Goal: Obtain resource: Obtain resource

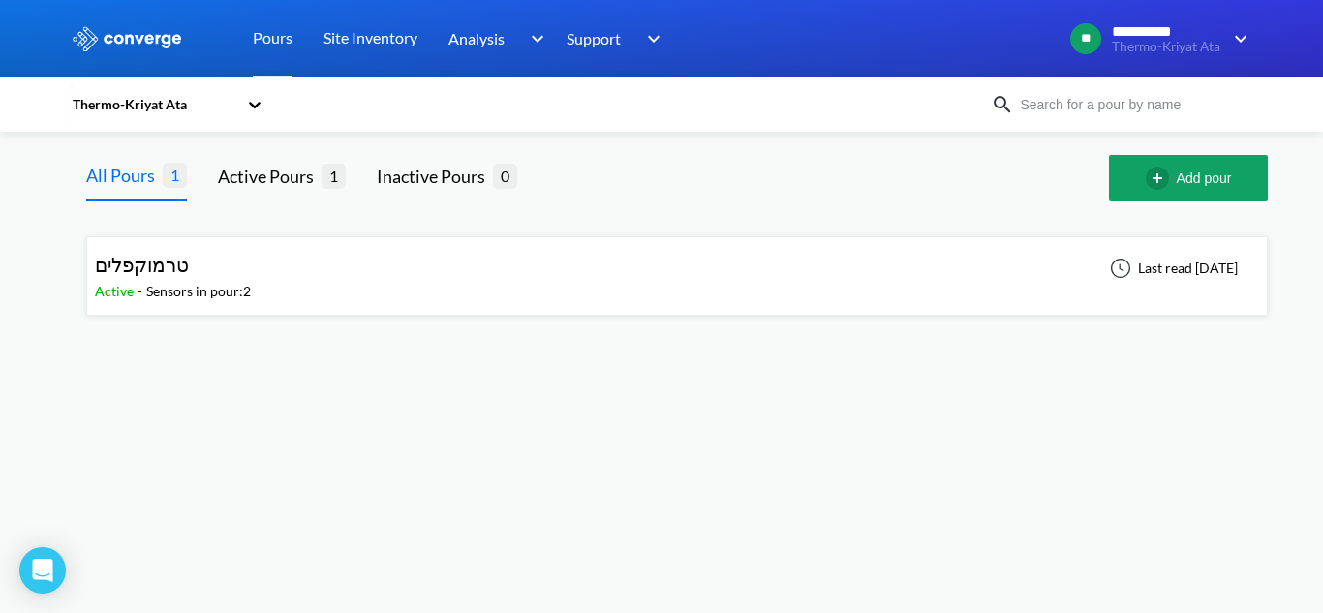
click at [180, 112] on div "Thermo-Kriyat Ata" at bounding box center [154, 104] width 167 height 21
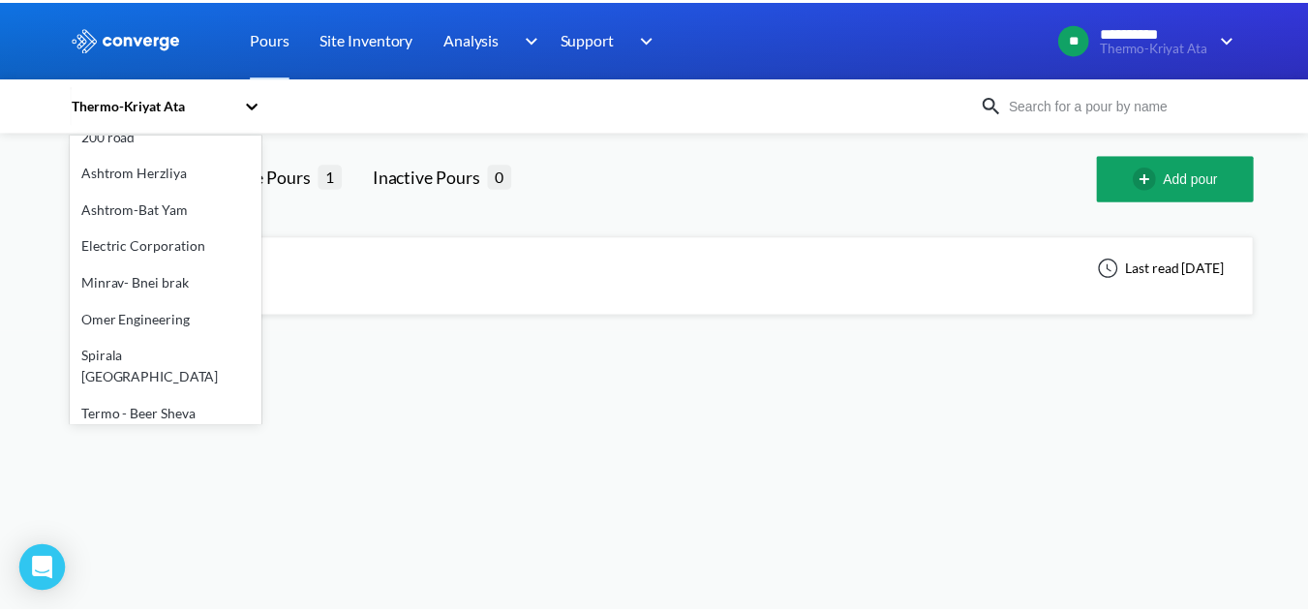
scroll to position [20, 0]
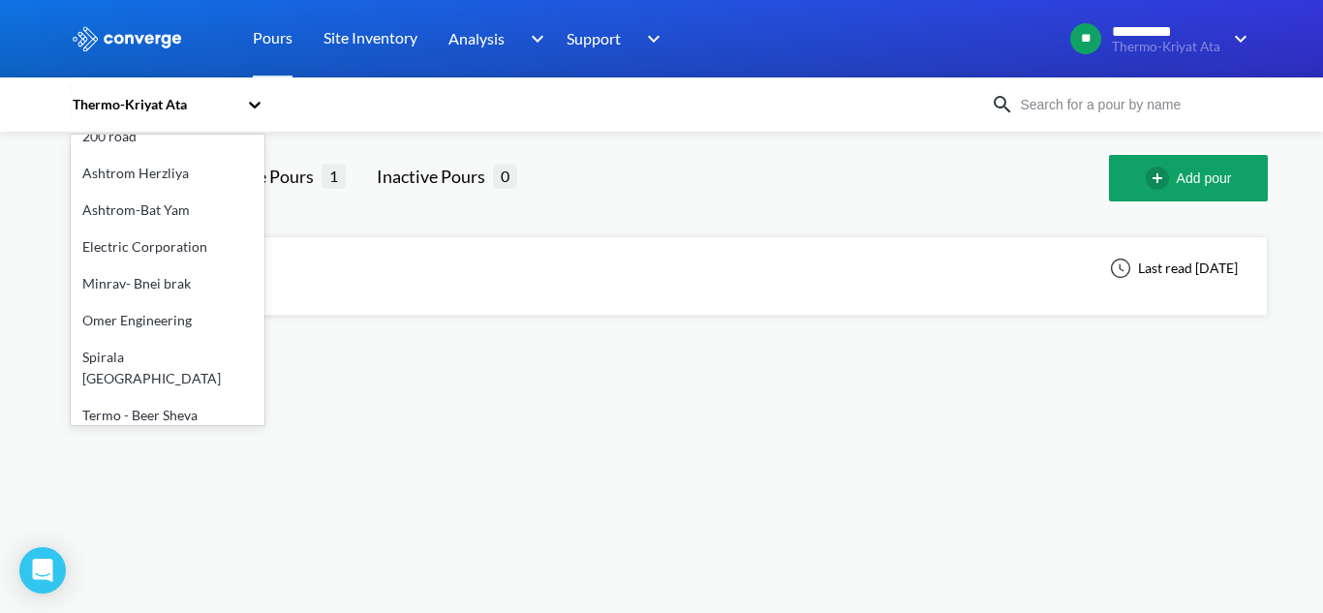
click at [177, 359] on div "Spirala Tel Aviv" at bounding box center [168, 368] width 194 height 58
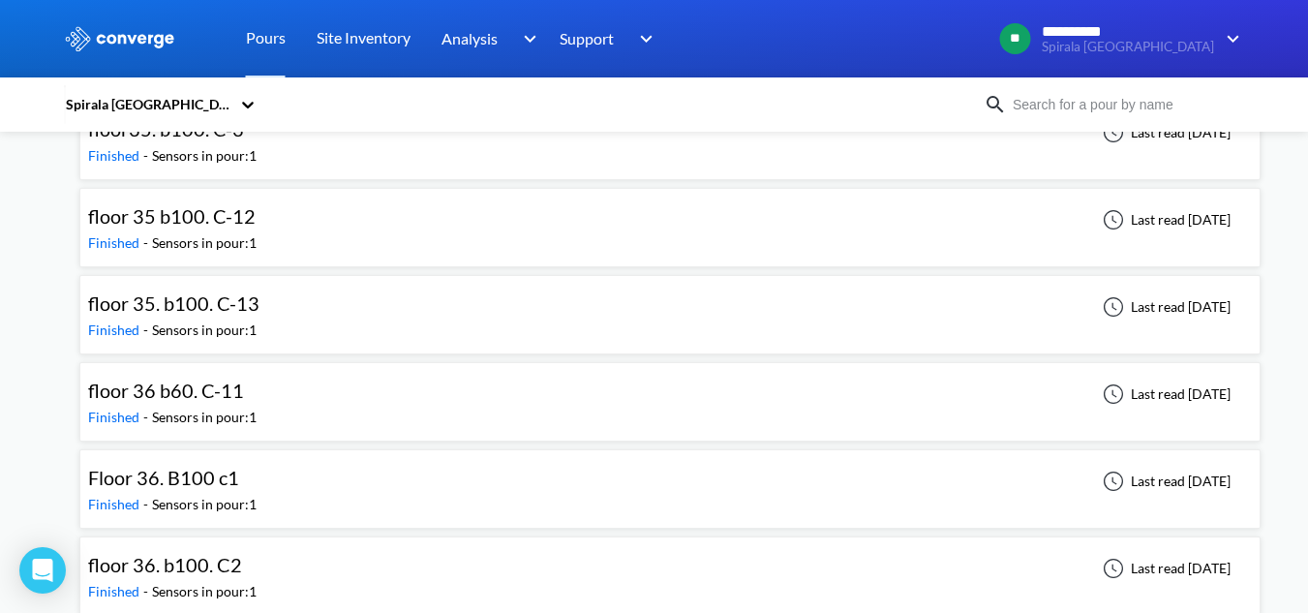
scroll to position [8424, 0]
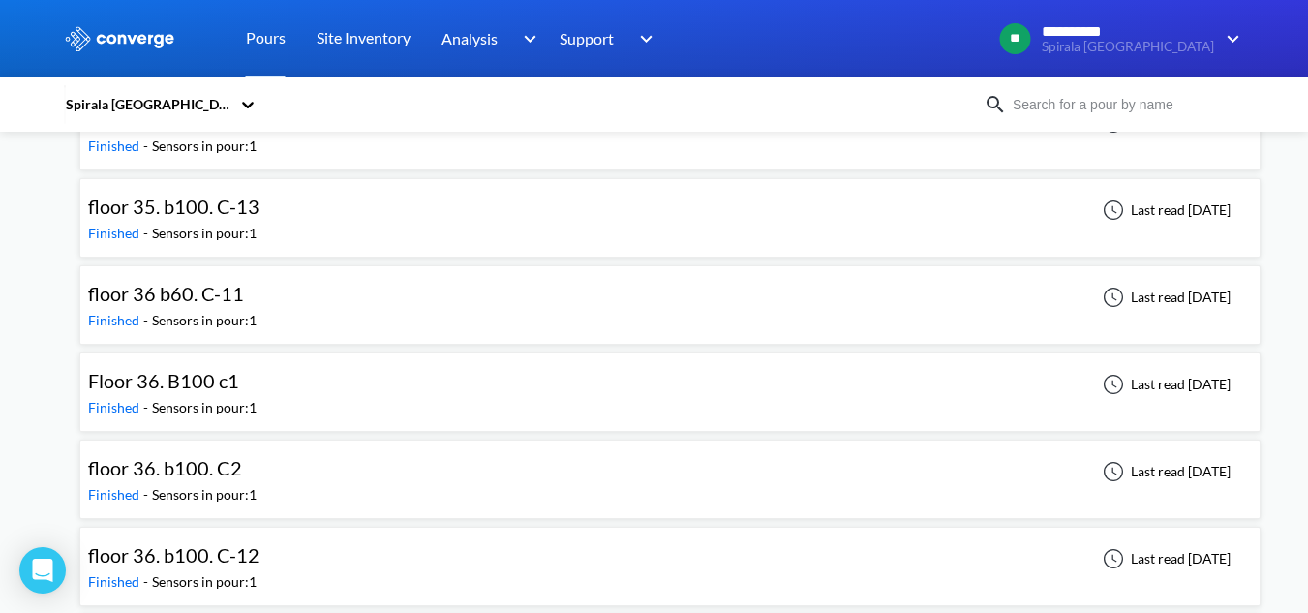
click at [369, 468] on div "floor 36. b100. C2 Finished - Sensors in pour: 1 Last read 20 days ago" at bounding box center [670, 479] width 1164 height 62
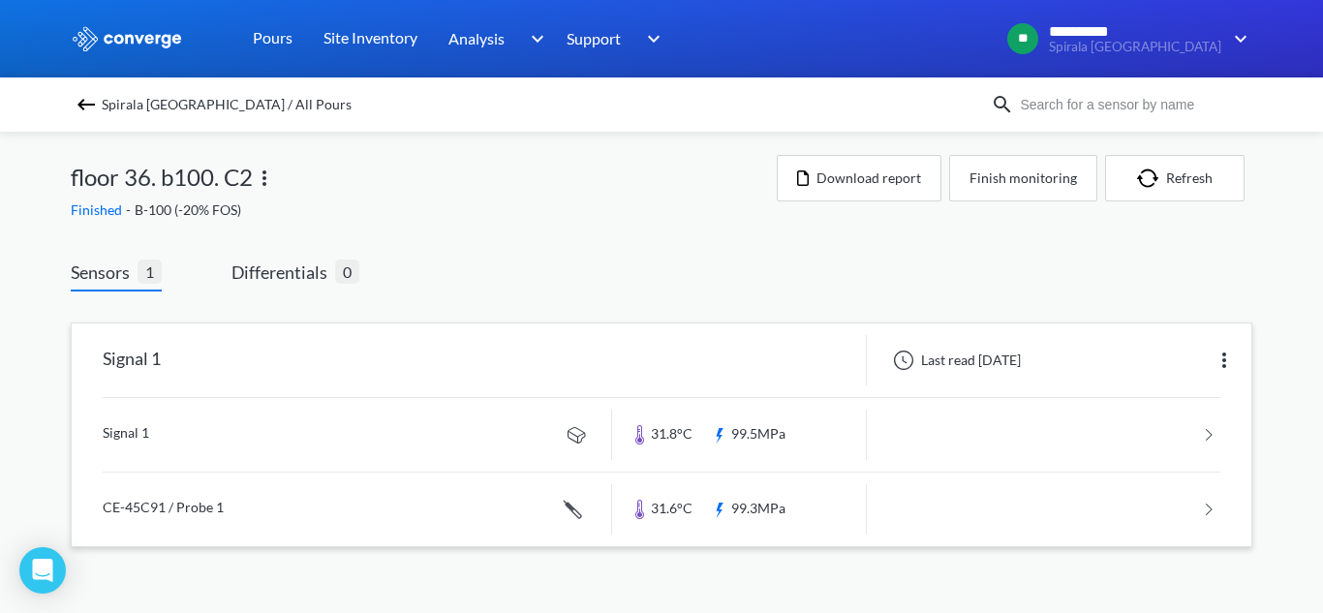
click at [502, 430] on link at bounding box center [661, 435] width 1117 height 74
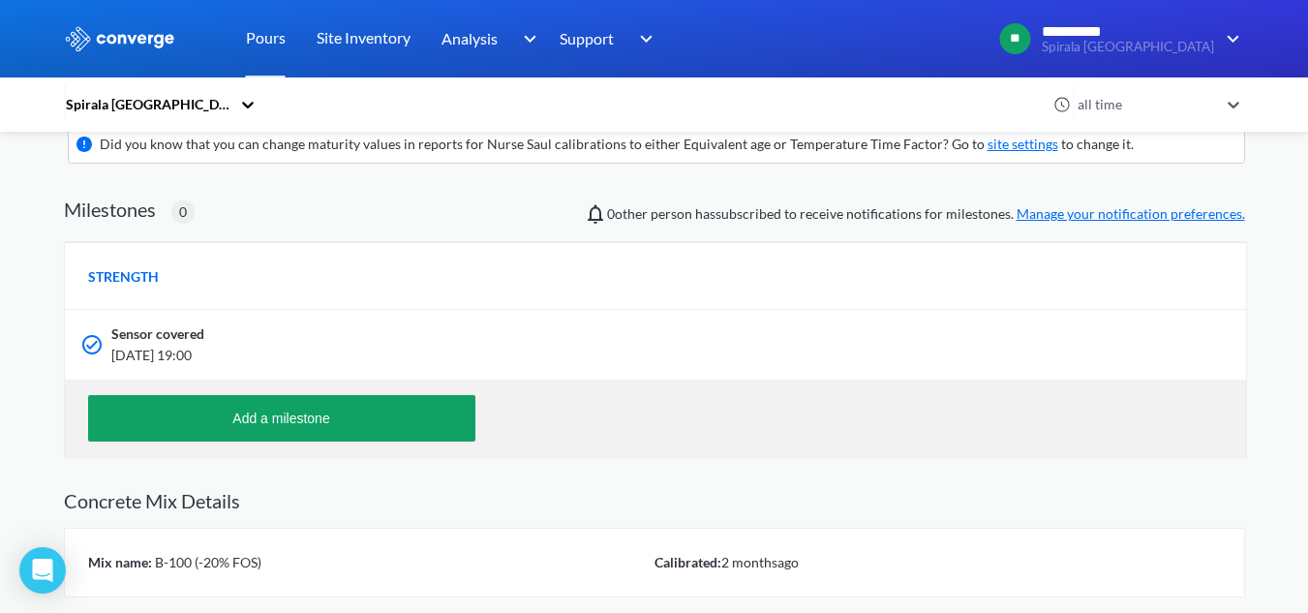
scroll to position [471, 0]
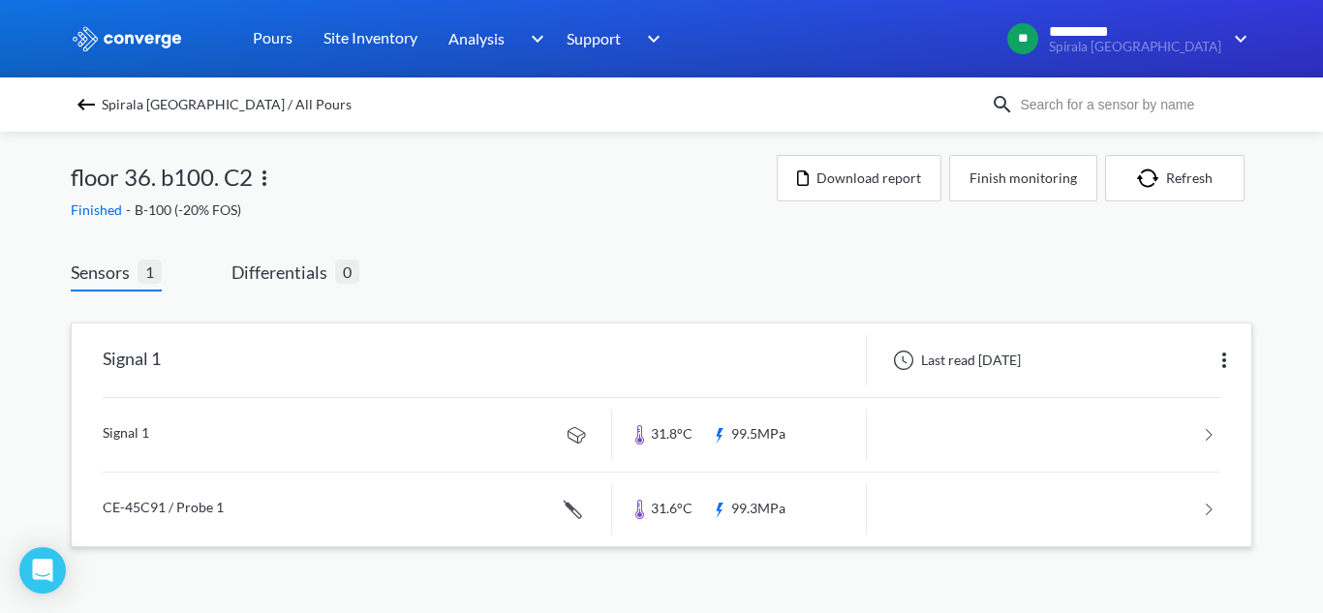
click at [428, 407] on link at bounding box center [661, 435] width 1117 height 74
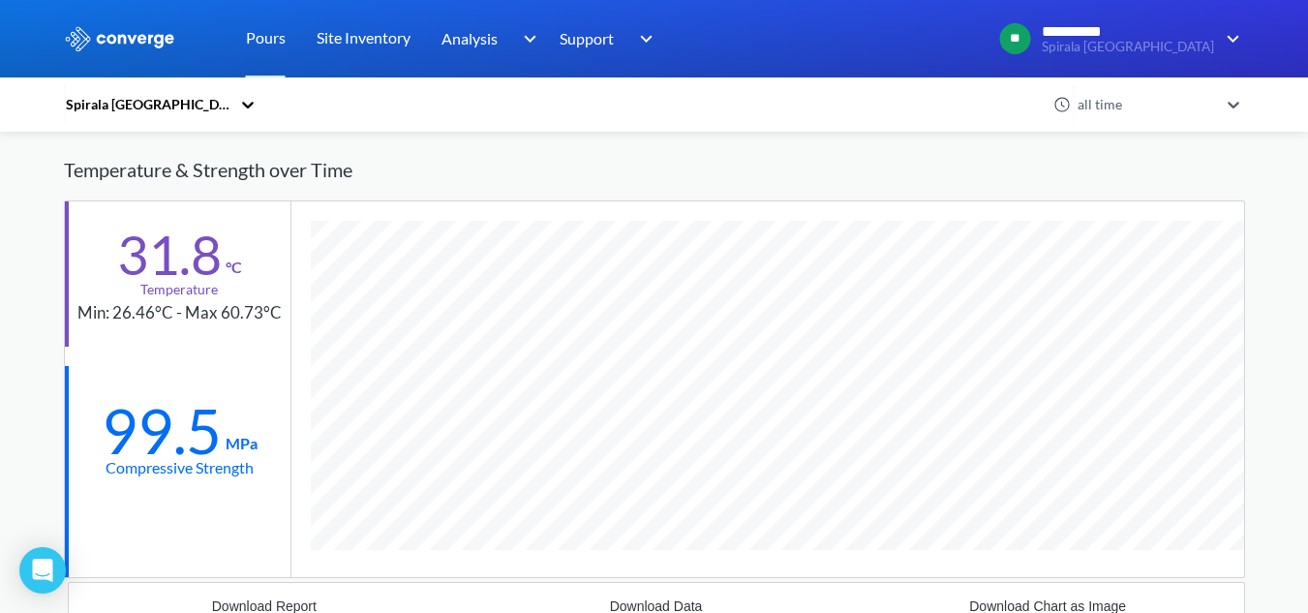
scroll to position [194, 0]
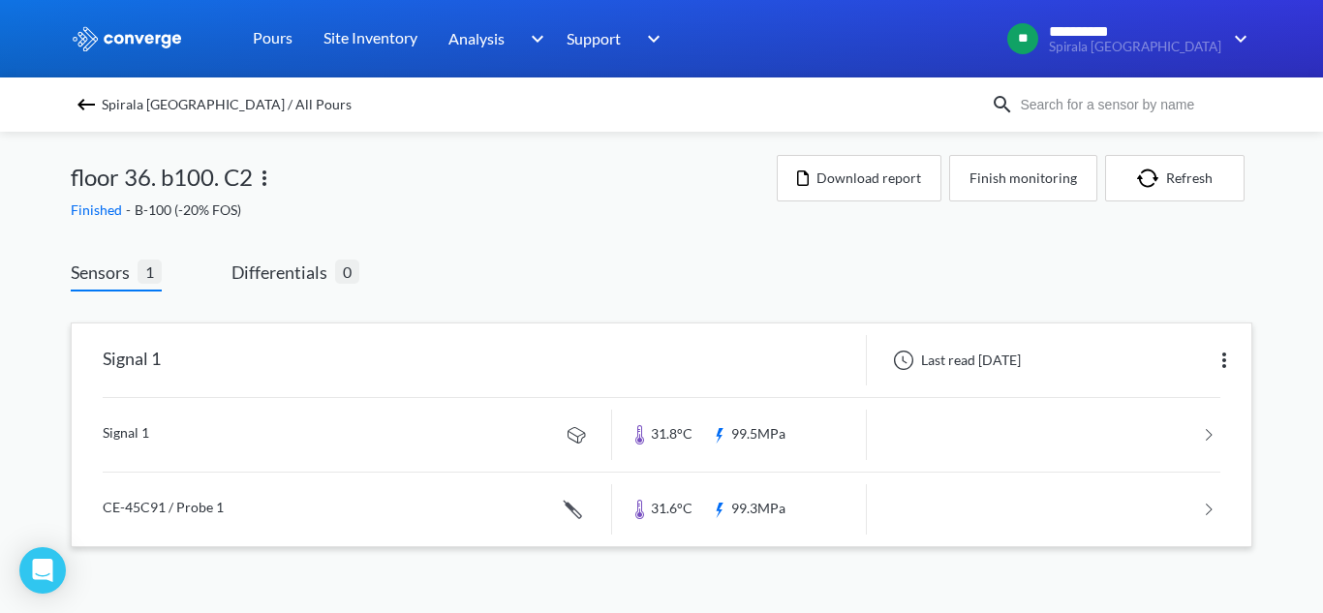
click at [278, 493] on link at bounding box center [661, 510] width 1117 height 74
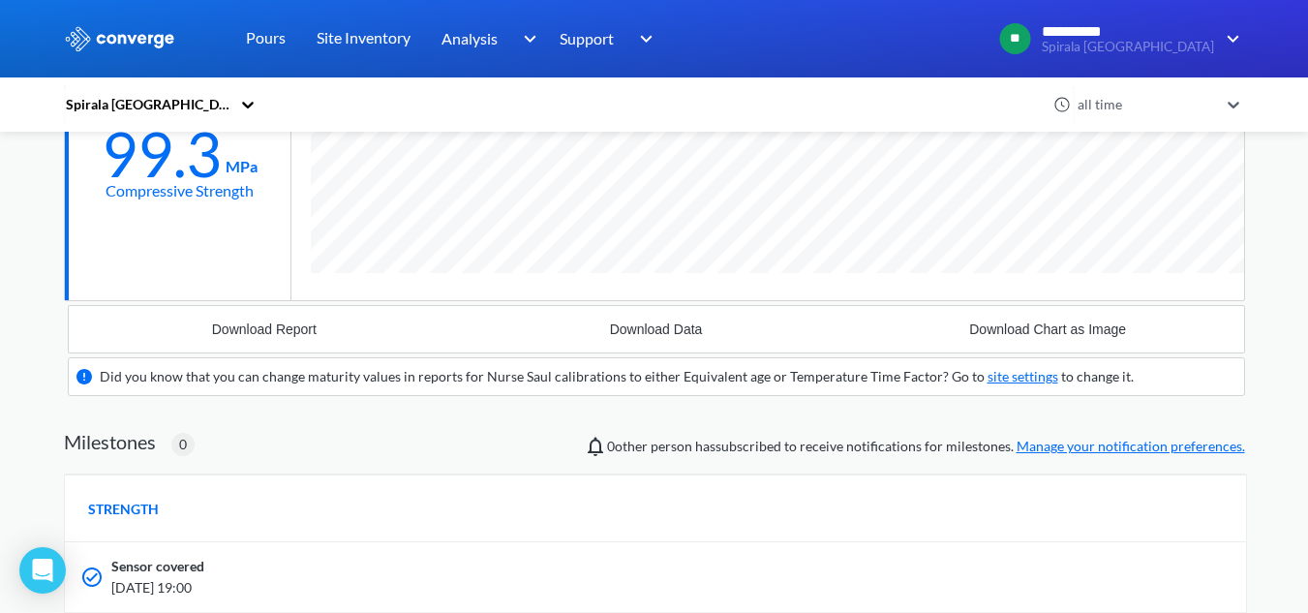
scroll to position [581, 0]
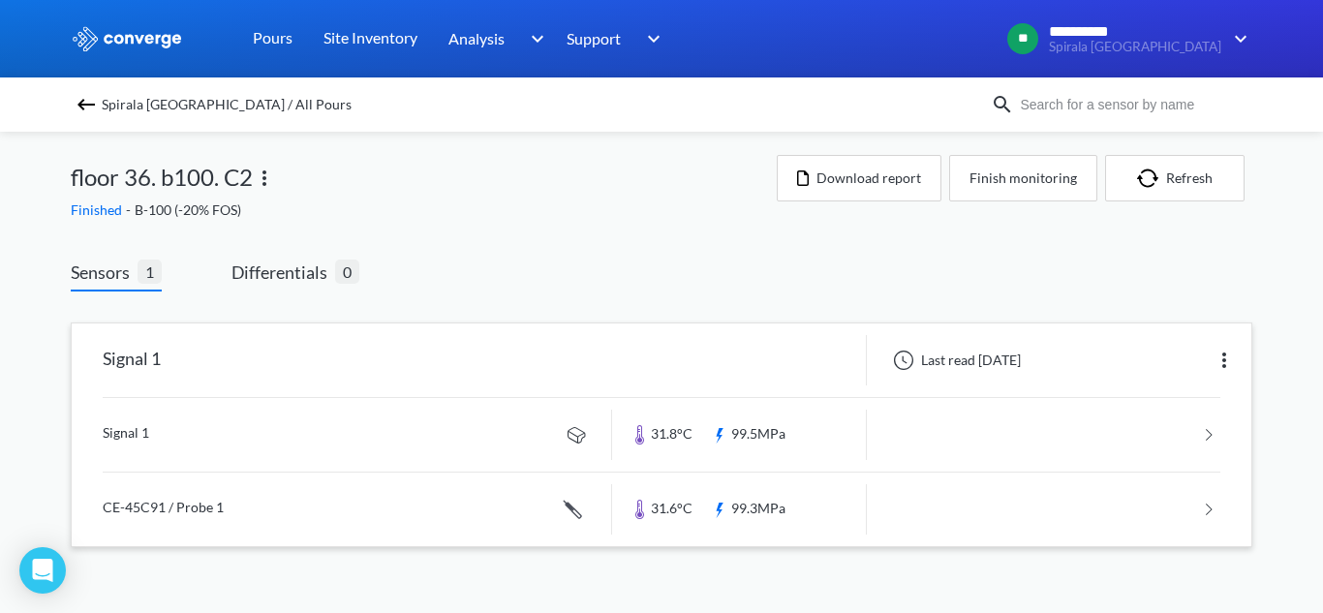
click at [365, 433] on link at bounding box center [661, 435] width 1117 height 74
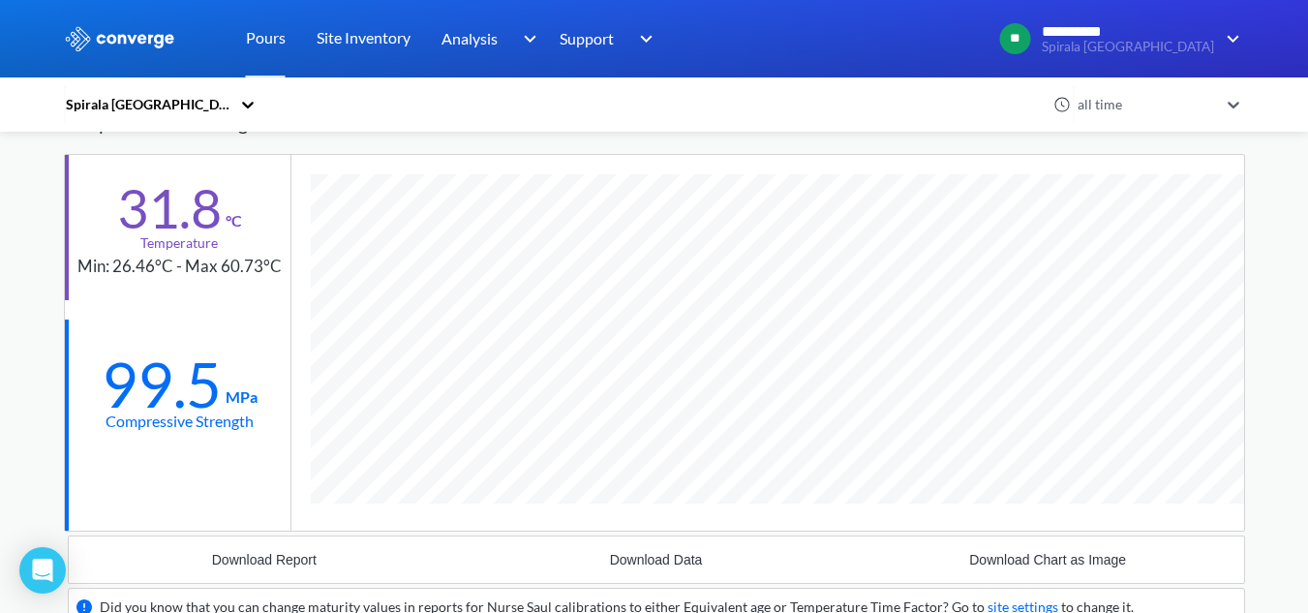
scroll to position [141, 0]
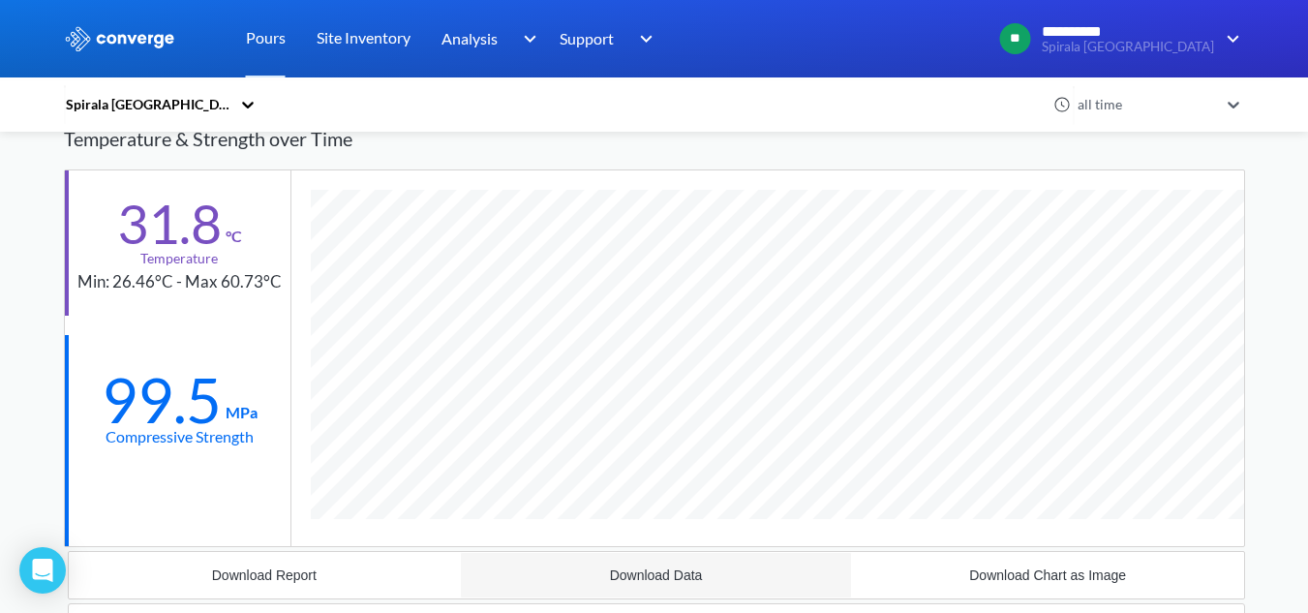
click at [674, 574] on div "Download Data" at bounding box center [656, 574] width 93 height 15
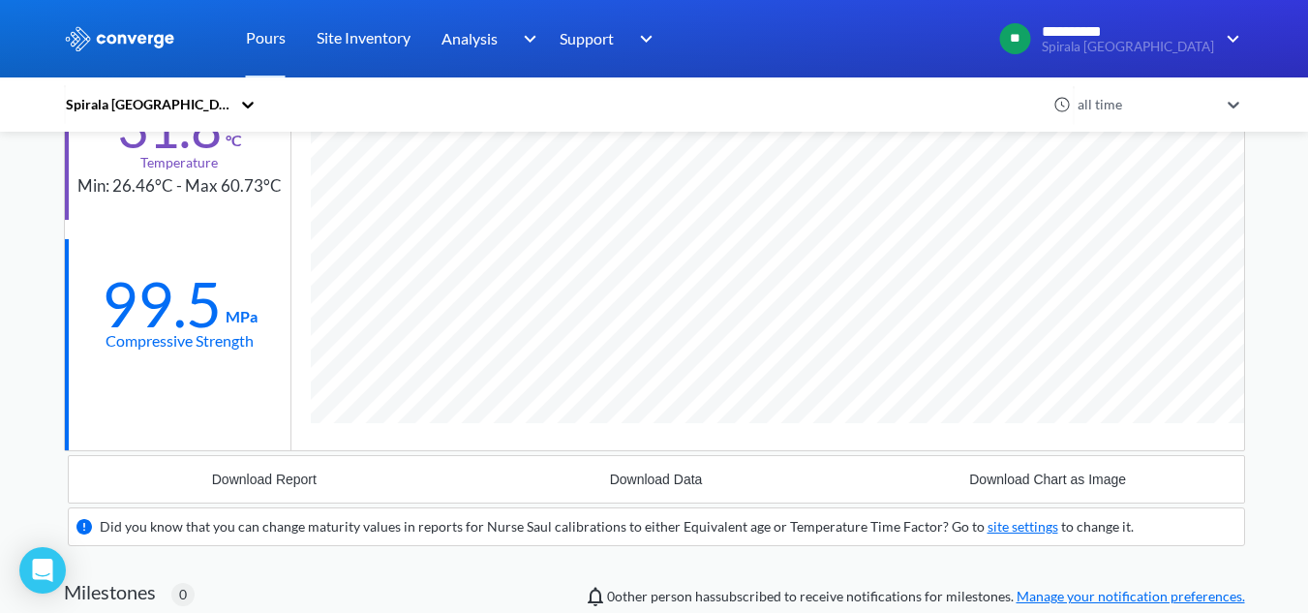
scroll to position [238, 0]
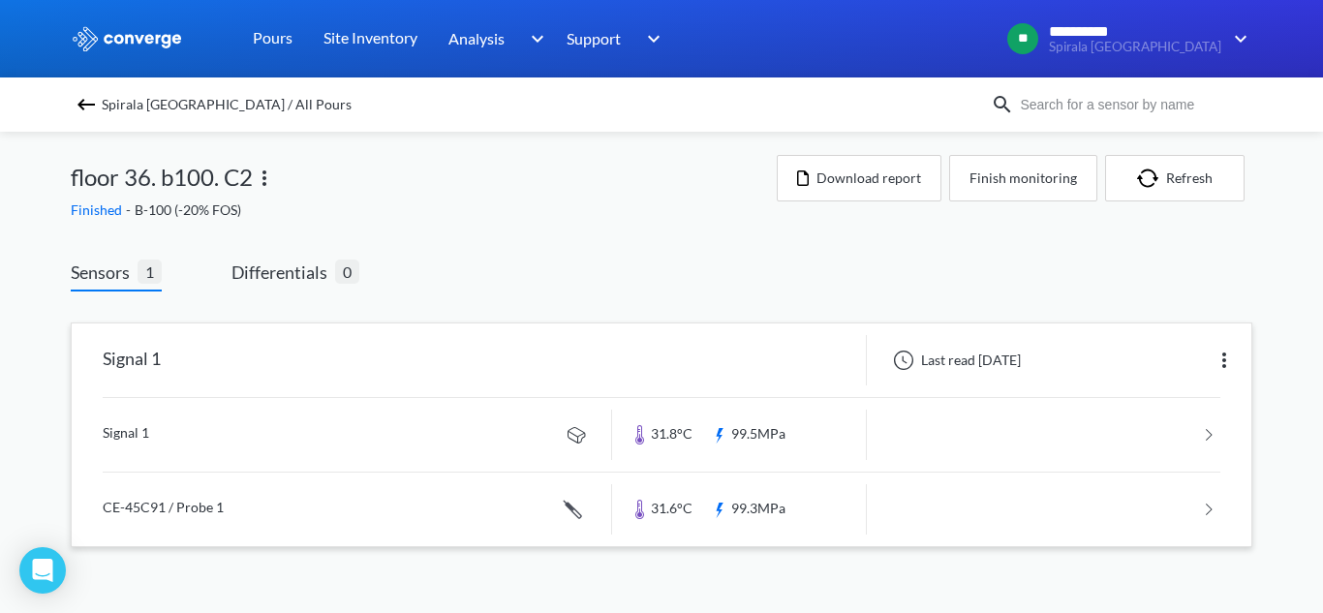
click at [397, 516] on link at bounding box center [661, 510] width 1117 height 74
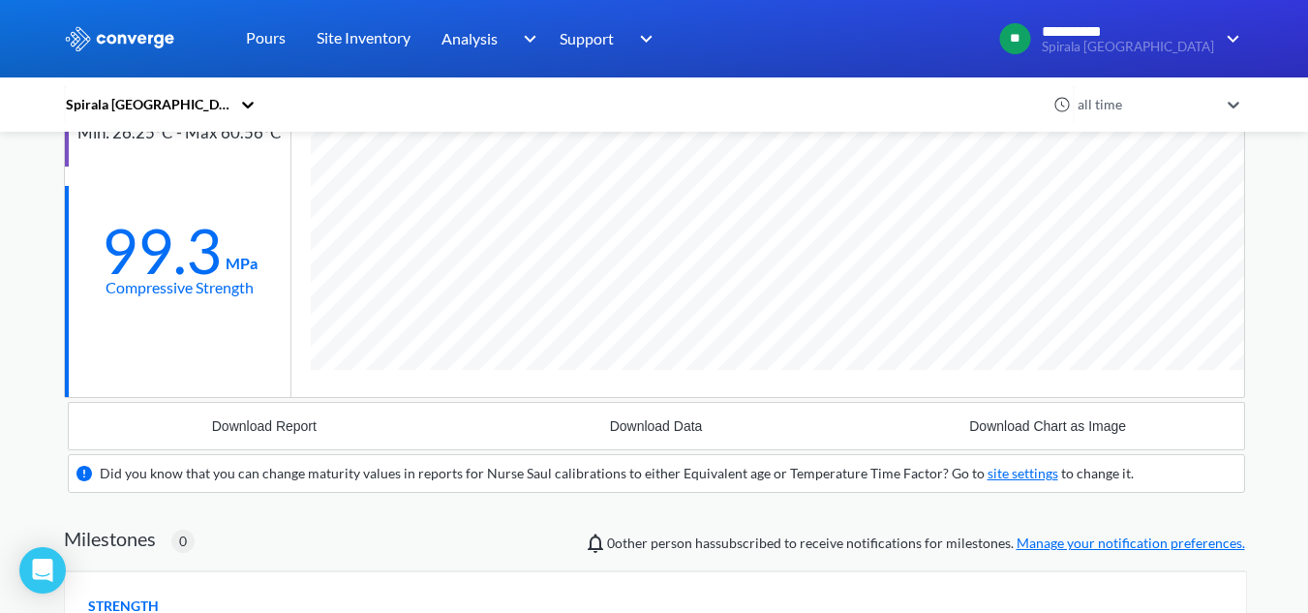
scroll to position [1238, 1181]
click at [622, 422] on div "Download Data" at bounding box center [656, 425] width 93 height 15
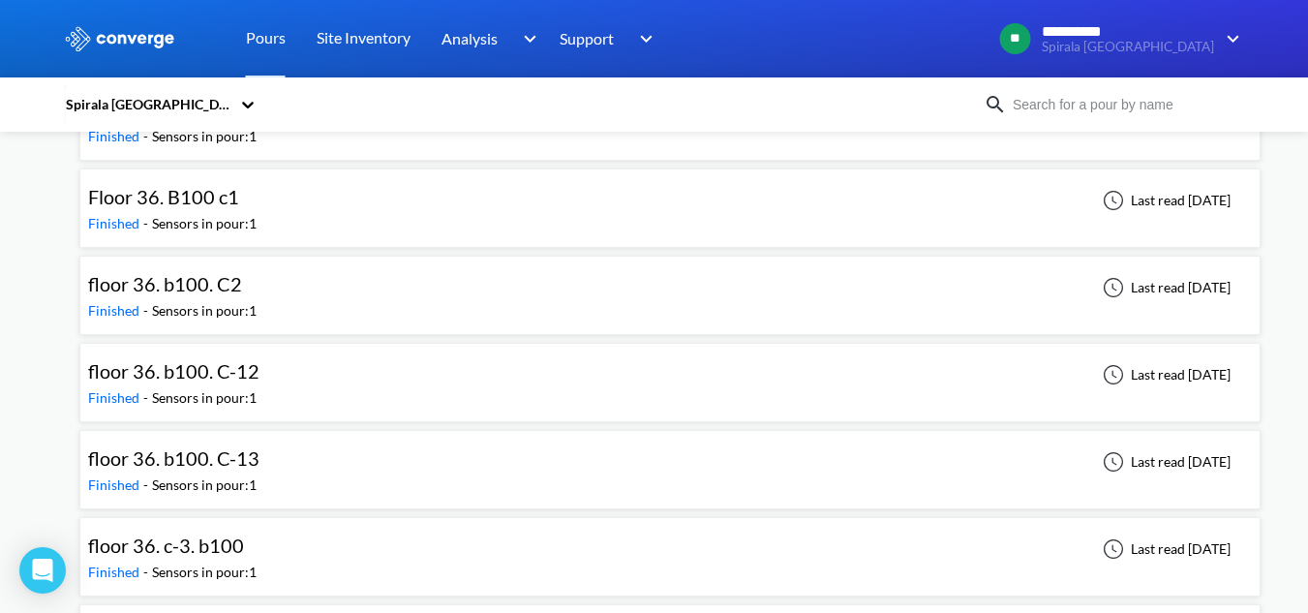
scroll to position [8618, 0]
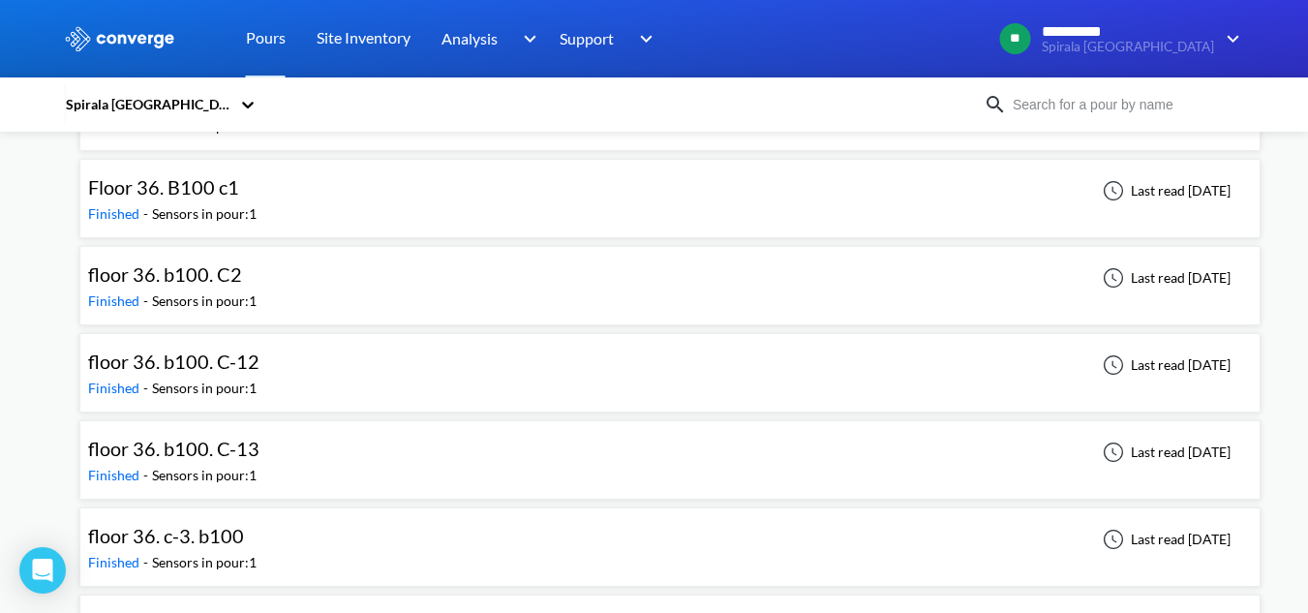
click at [275, 541] on div "floor 36. c-3. b100 Finished - Sensors in pour: 1 Last read 20 days ago" at bounding box center [670, 547] width 1164 height 62
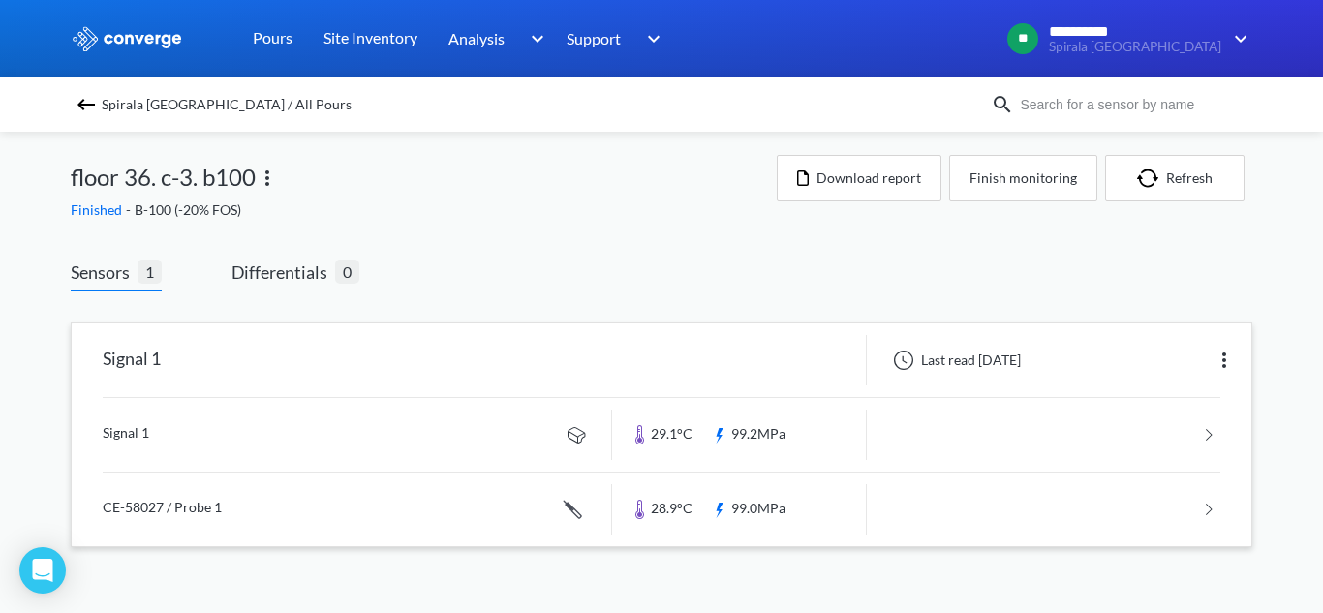
click at [349, 428] on link at bounding box center [661, 435] width 1117 height 74
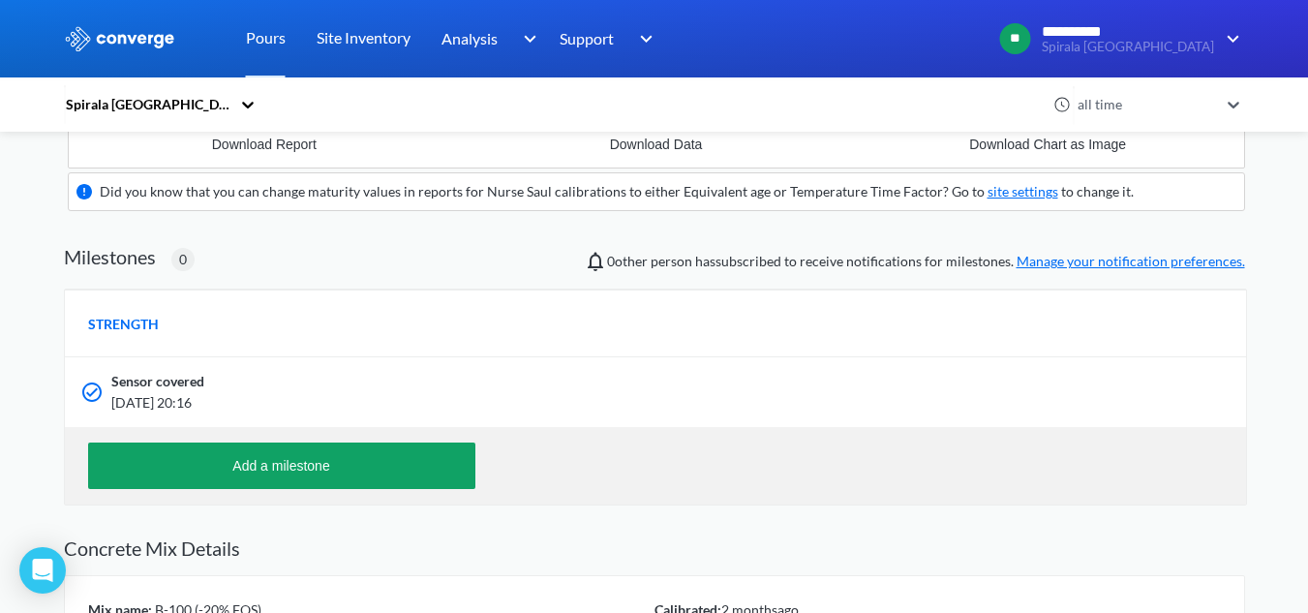
scroll to position [581, 0]
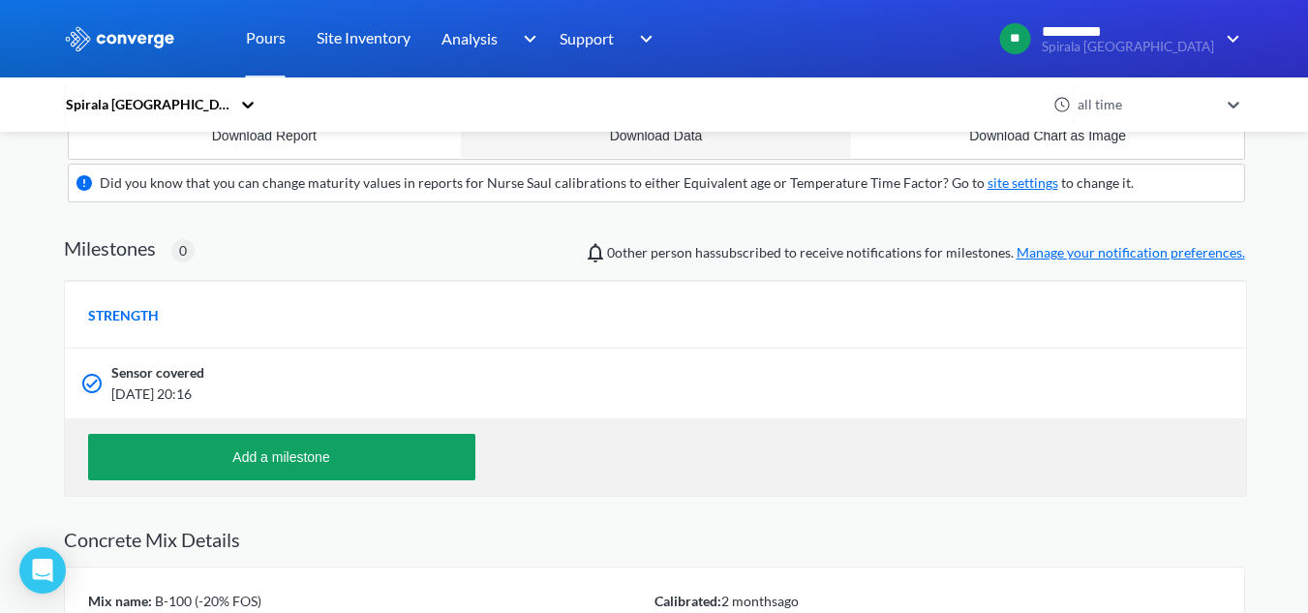
click at [673, 141] on div "Download Data" at bounding box center [656, 135] width 93 height 15
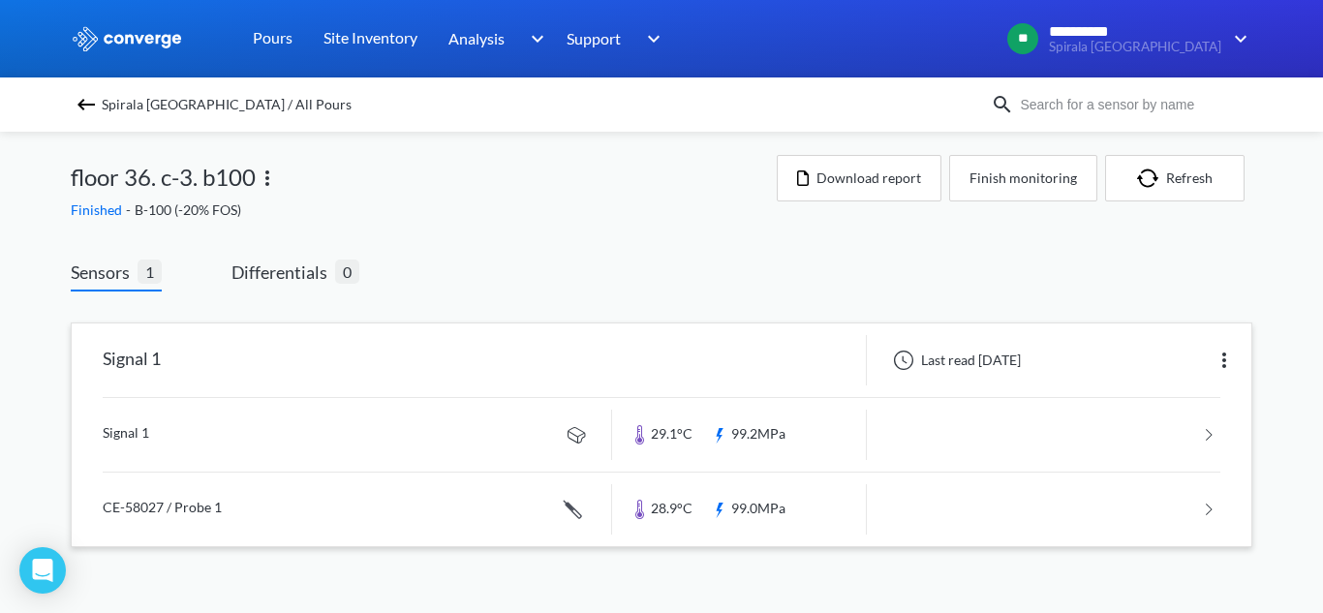
click at [461, 493] on link at bounding box center [661, 510] width 1117 height 74
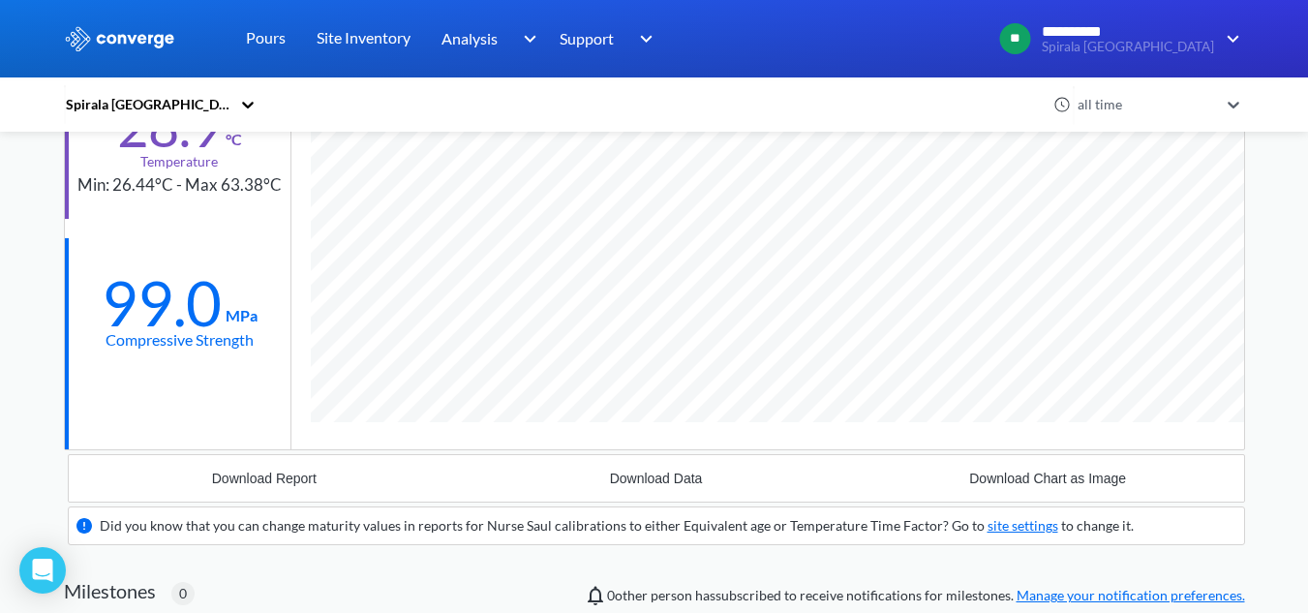
scroll to position [432, 0]
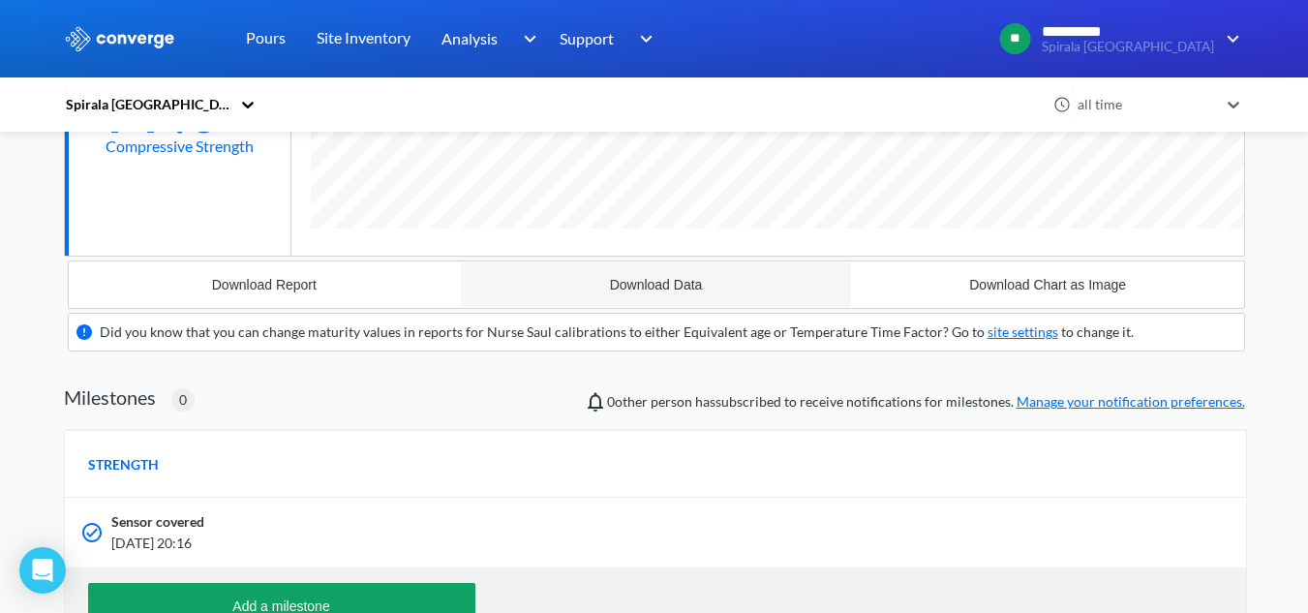
click at [642, 274] on button "Download Data" at bounding box center [656, 284] width 392 height 46
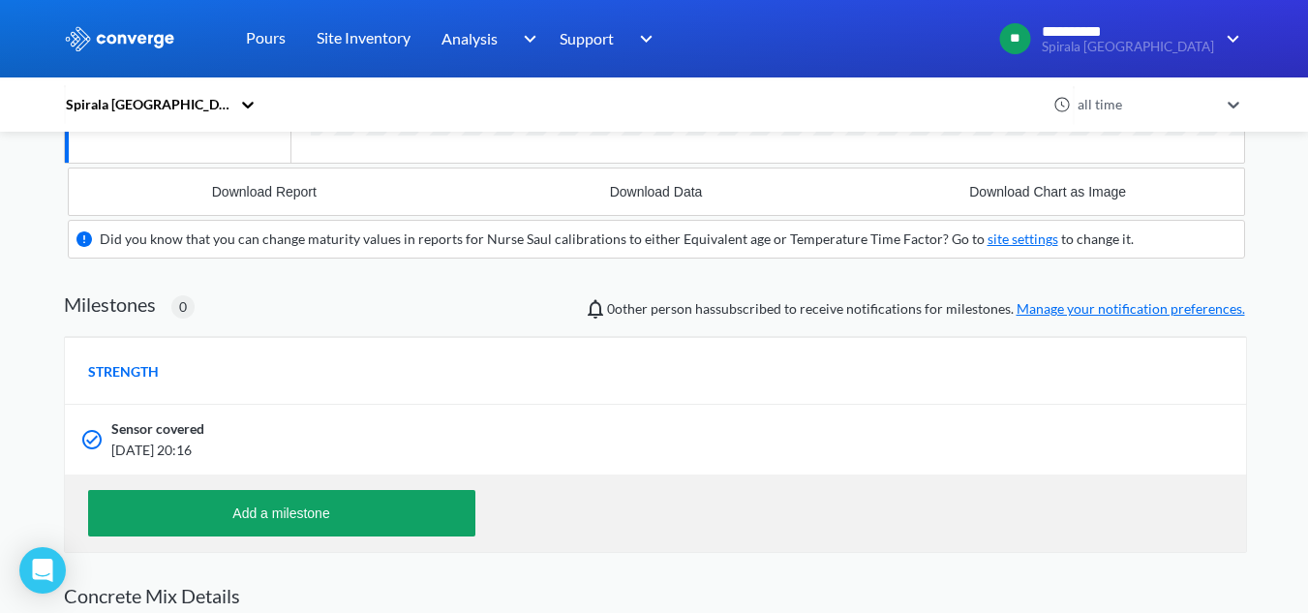
scroll to position [529, 0]
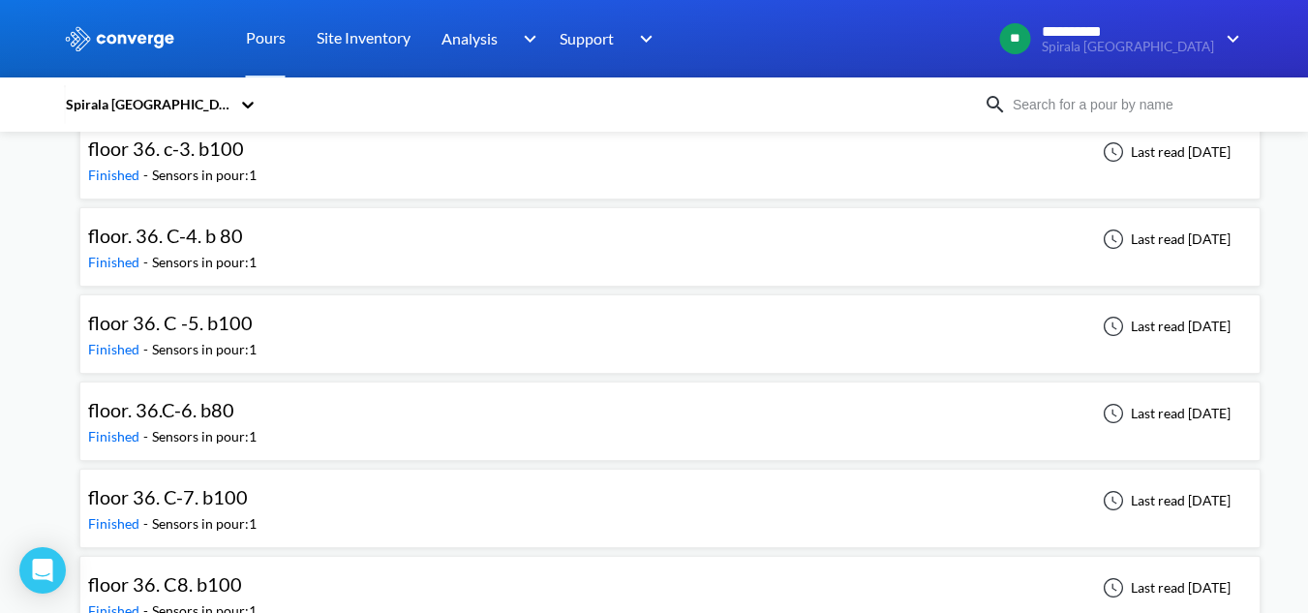
scroll to position [9102, 0]
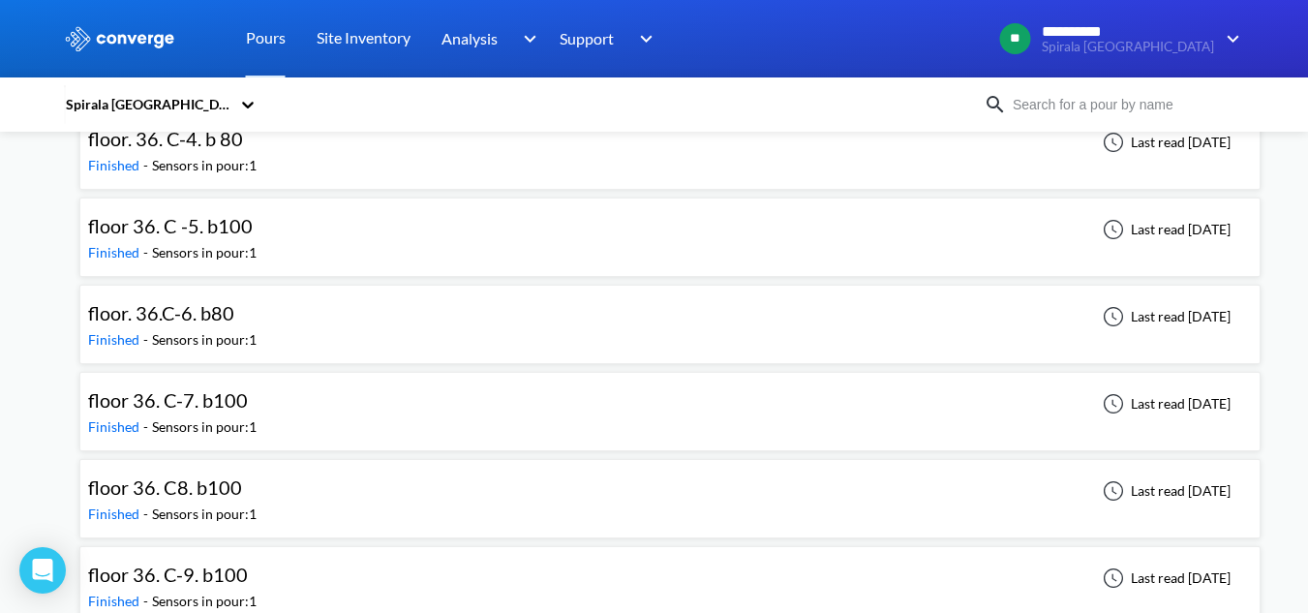
click at [263, 504] on div "floor 36. C8. b100 Finished - Sensors in pour: 1 Last read 20 days ago" at bounding box center [670, 499] width 1164 height 62
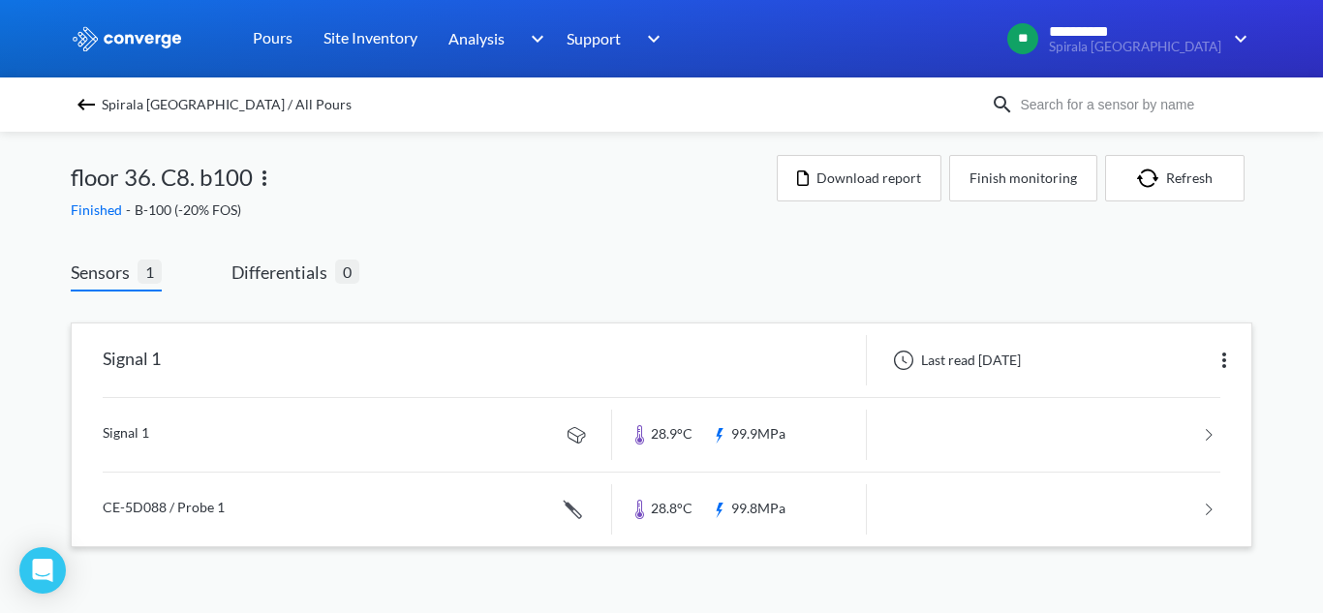
click at [142, 434] on link at bounding box center [661, 435] width 1117 height 74
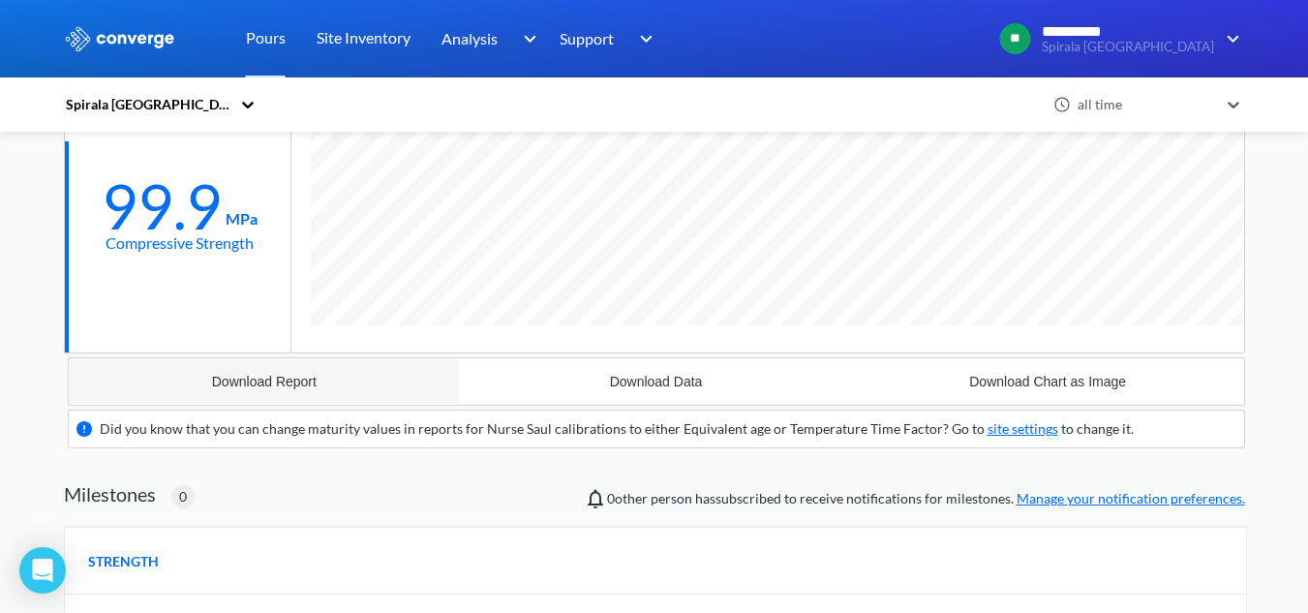
scroll to position [1202, 1181]
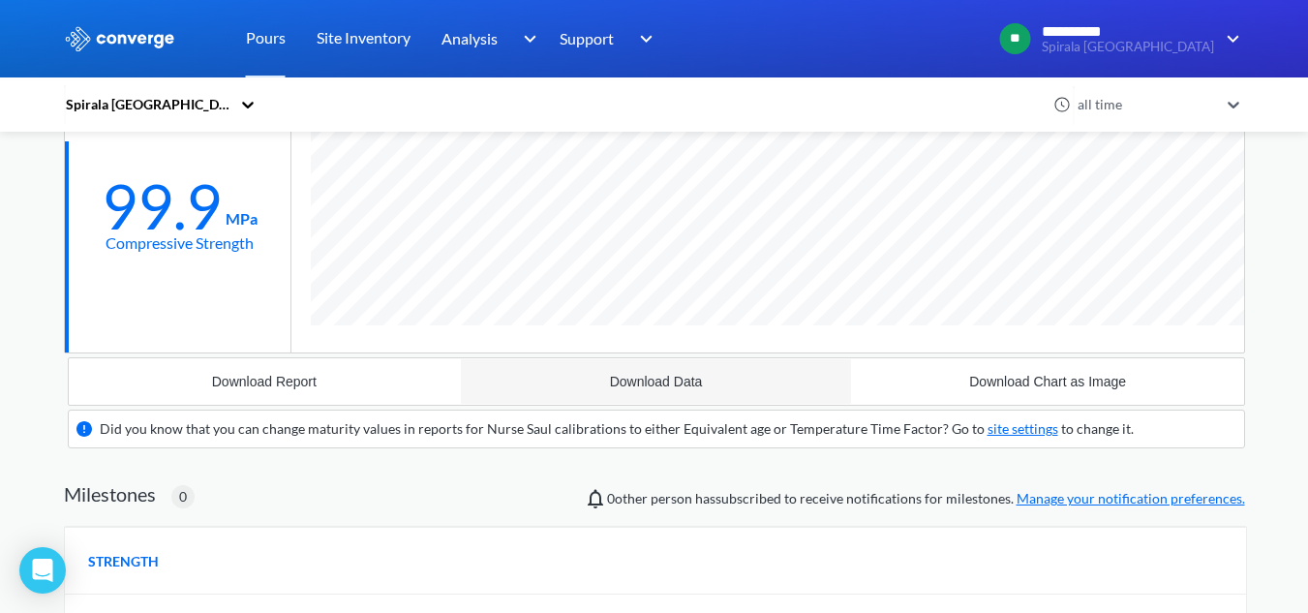
click at [581, 397] on button "Download Data" at bounding box center [656, 381] width 392 height 46
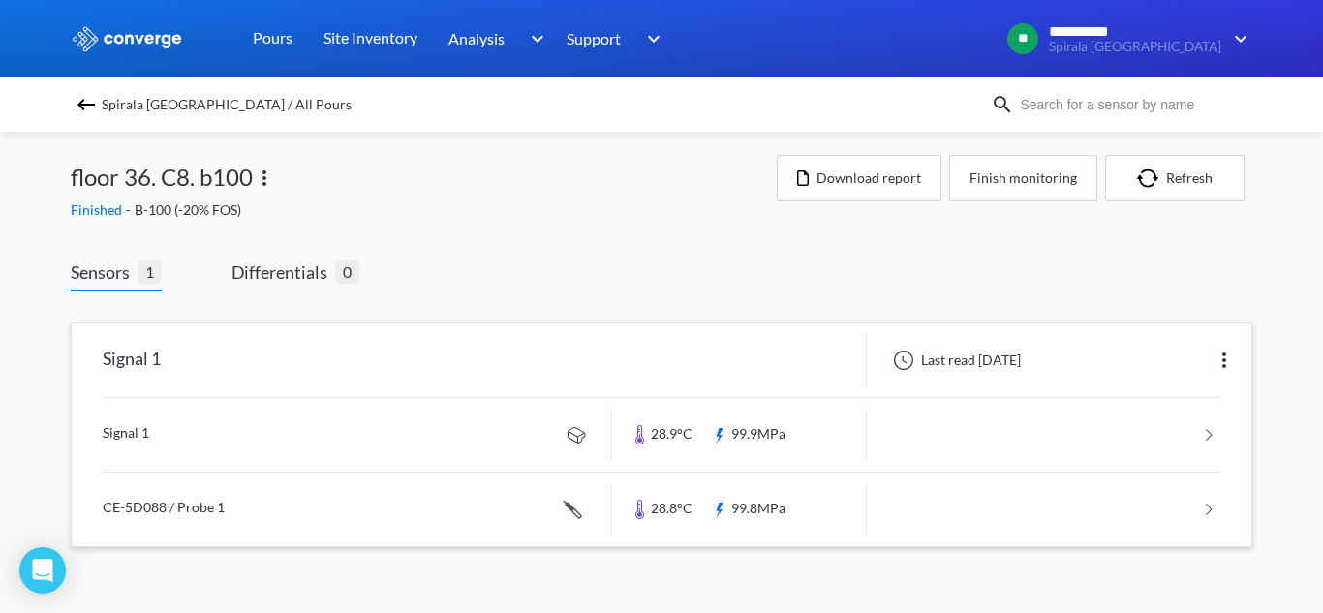
click at [170, 506] on link at bounding box center [661, 510] width 1117 height 74
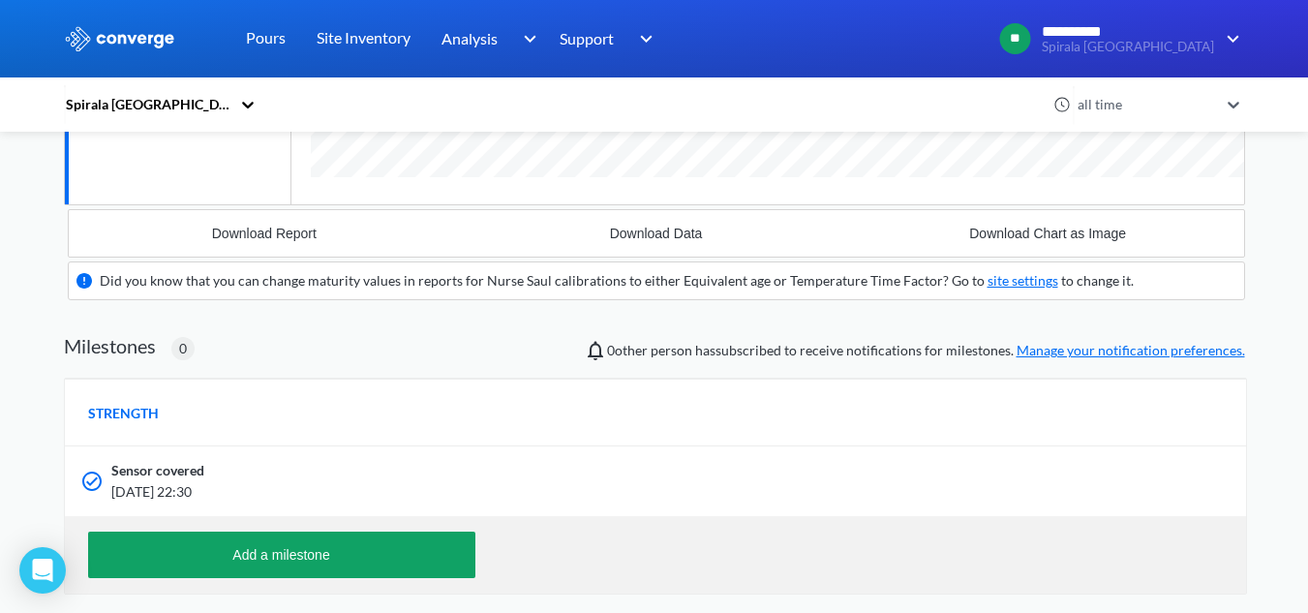
scroll to position [484, 0]
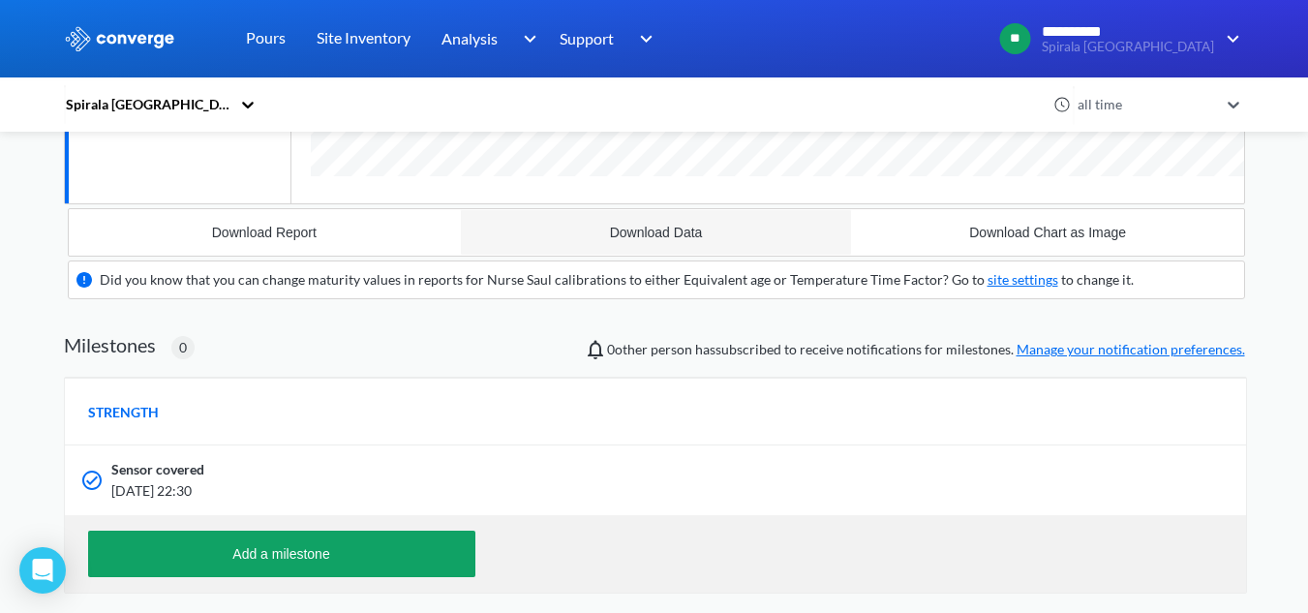
click at [648, 247] on button "Download Data" at bounding box center [656, 232] width 392 height 46
click at [151, 93] on div "Spirala Tel Aviv" at bounding box center [151, 104] width 174 height 45
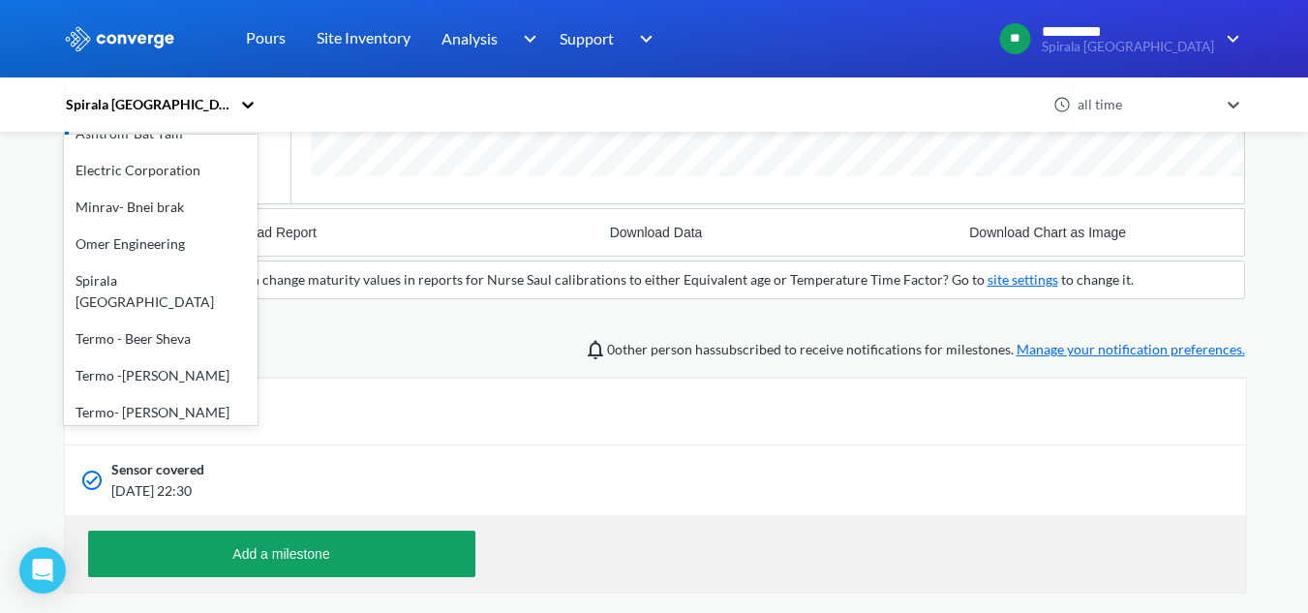
scroll to position [0, 0]
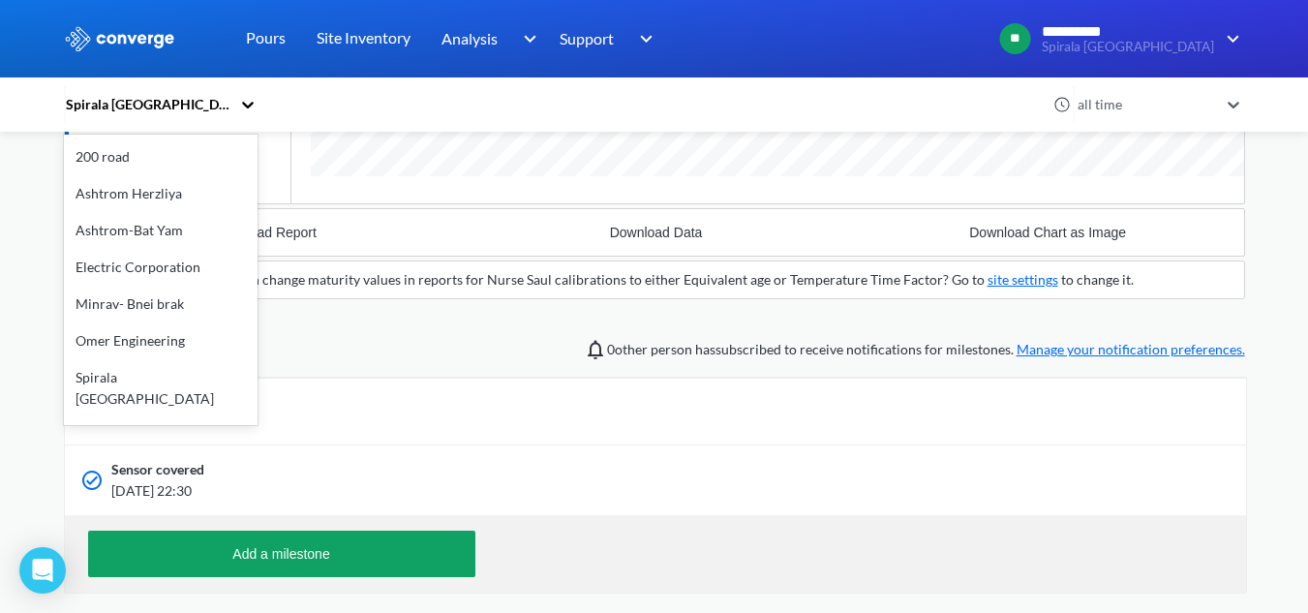
click at [183, 155] on div "200 road" at bounding box center [161, 156] width 194 height 37
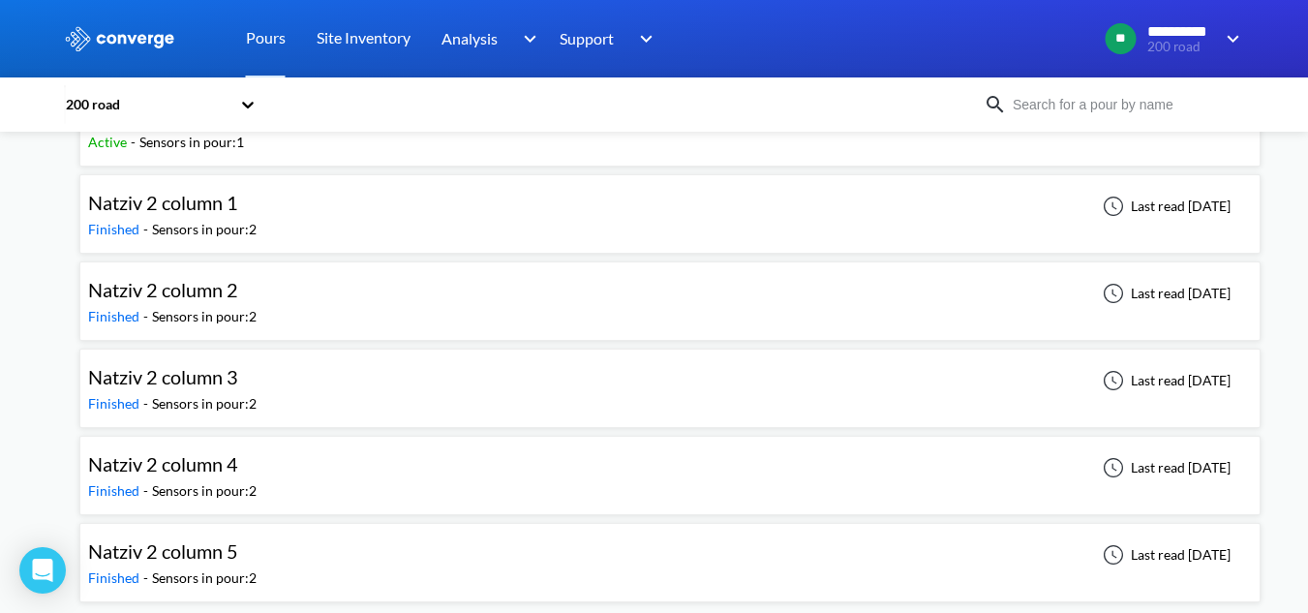
scroll to position [154, 0]
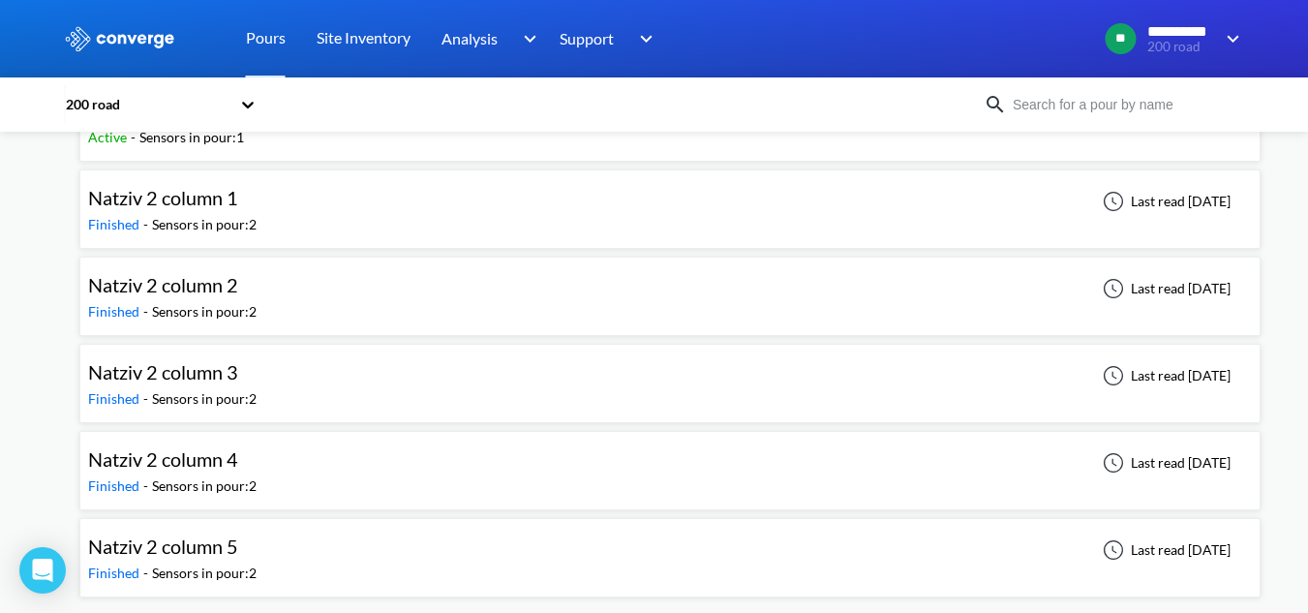
click at [269, 562] on div "Natziv 2 column 5 Finished - Sensors in pour: 2 Last read 19 days ago" at bounding box center [670, 558] width 1164 height 62
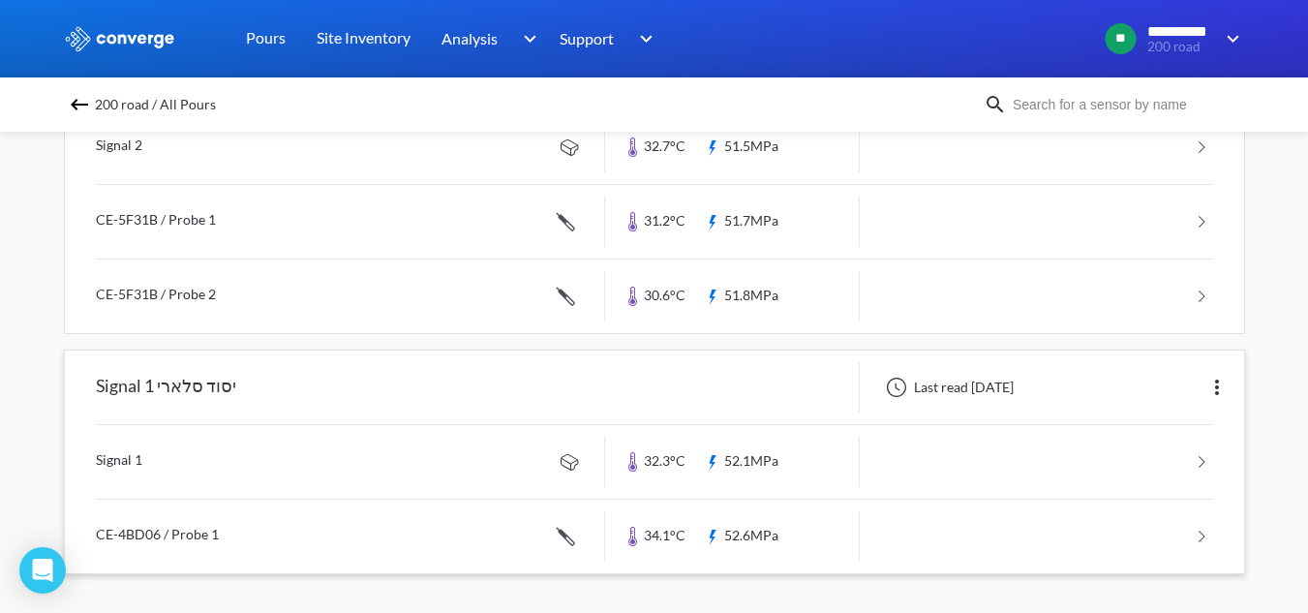
scroll to position [94, 0]
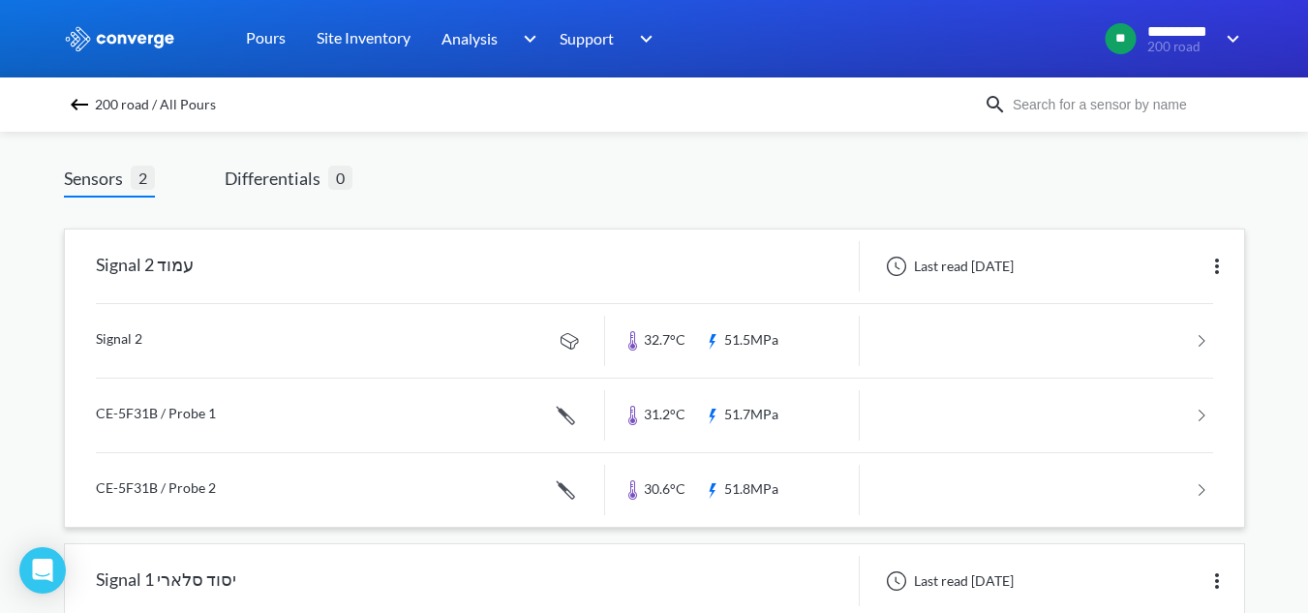
click at [202, 323] on link at bounding box center [654, 341] width 1117 height 74
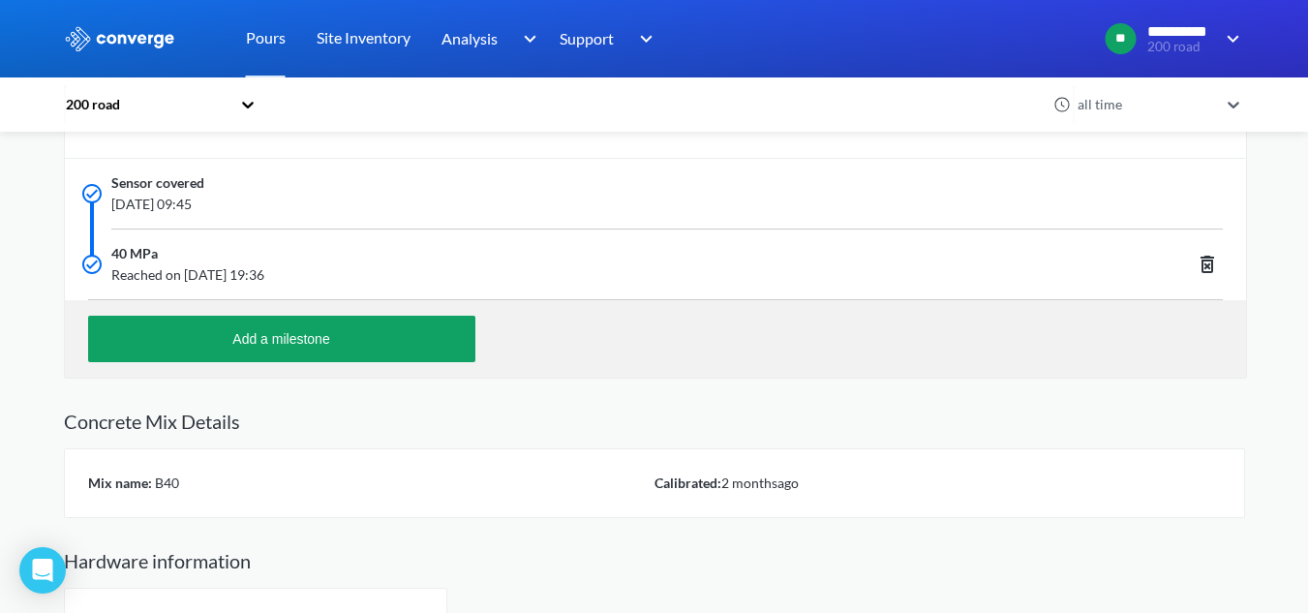
scroll to position [736, 0]
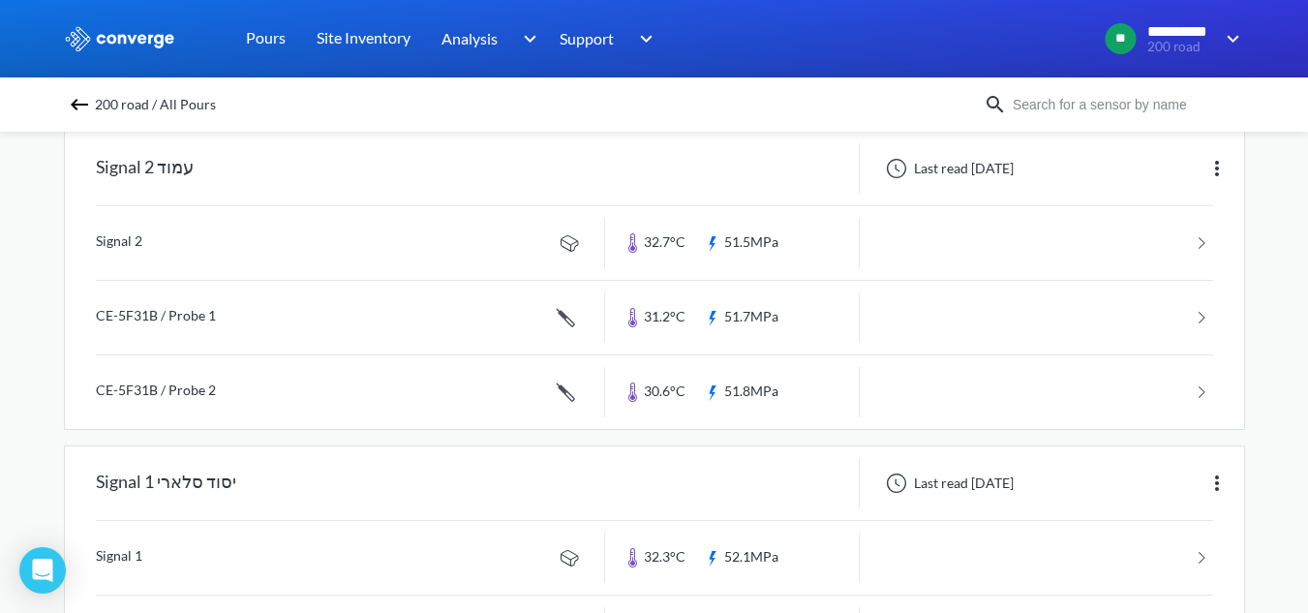
scroll to position [191, 0]
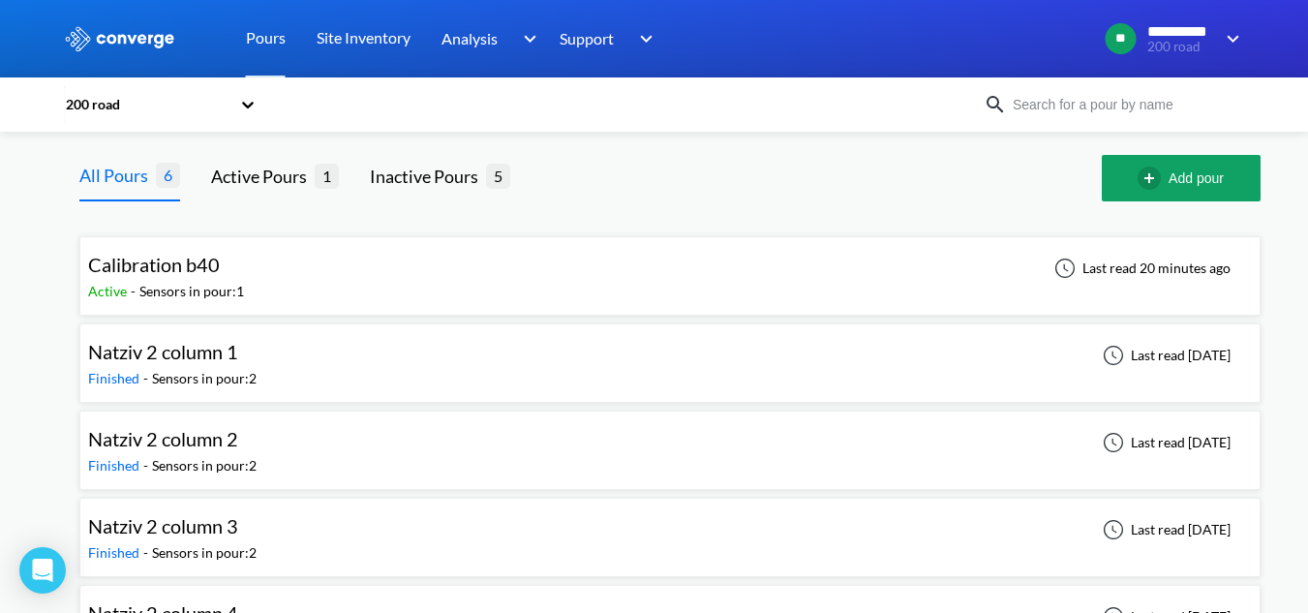
click at [239, 521] on div "Natziv 2 column 3" at bounding box center [172, 526] width 168 height 30
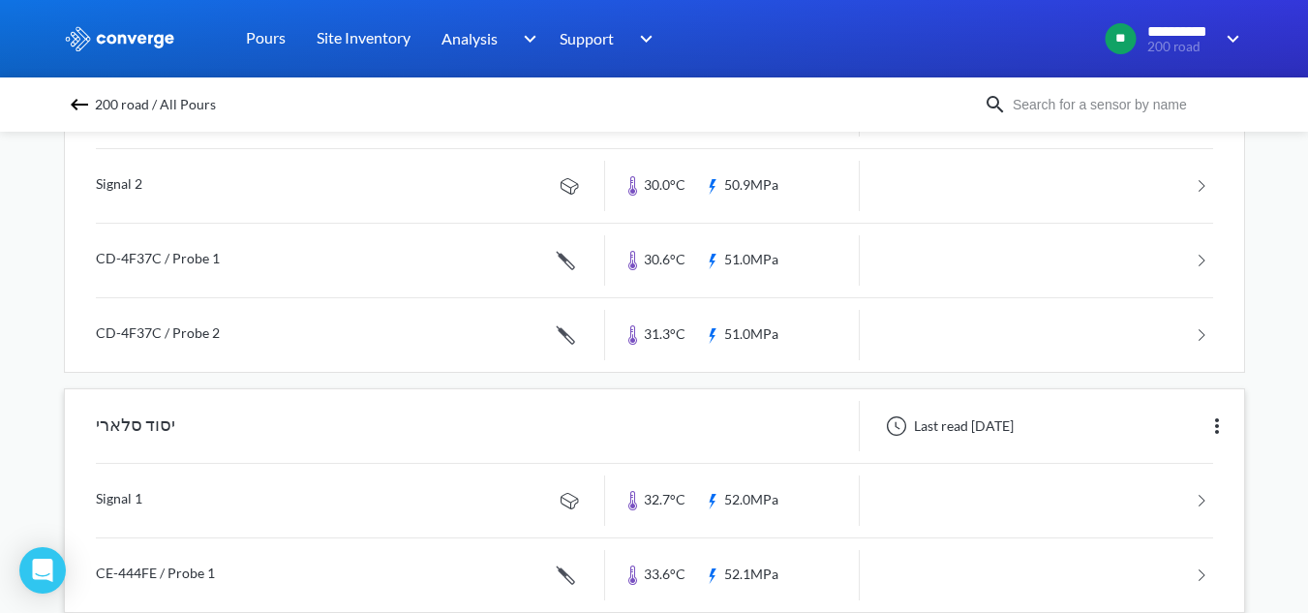
scroll to position [288, 0]
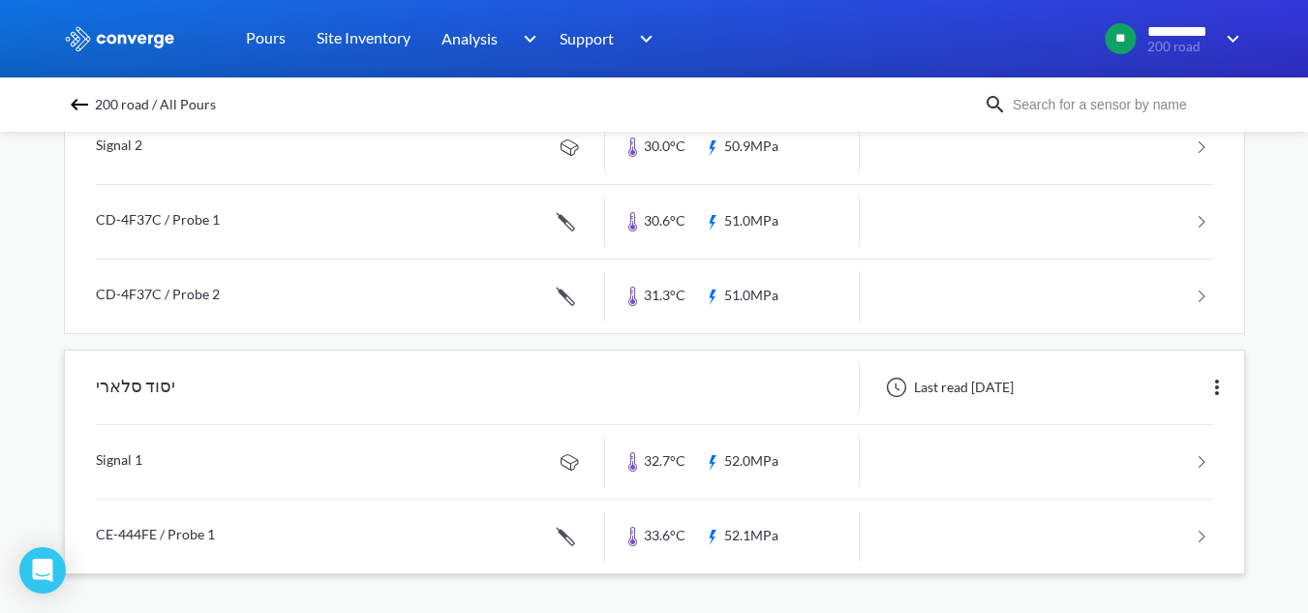
click at [284, 468] on link at bounding box center [654, 462] width 1117 height 74
